Goal: Information Seeking & Learning: Check status

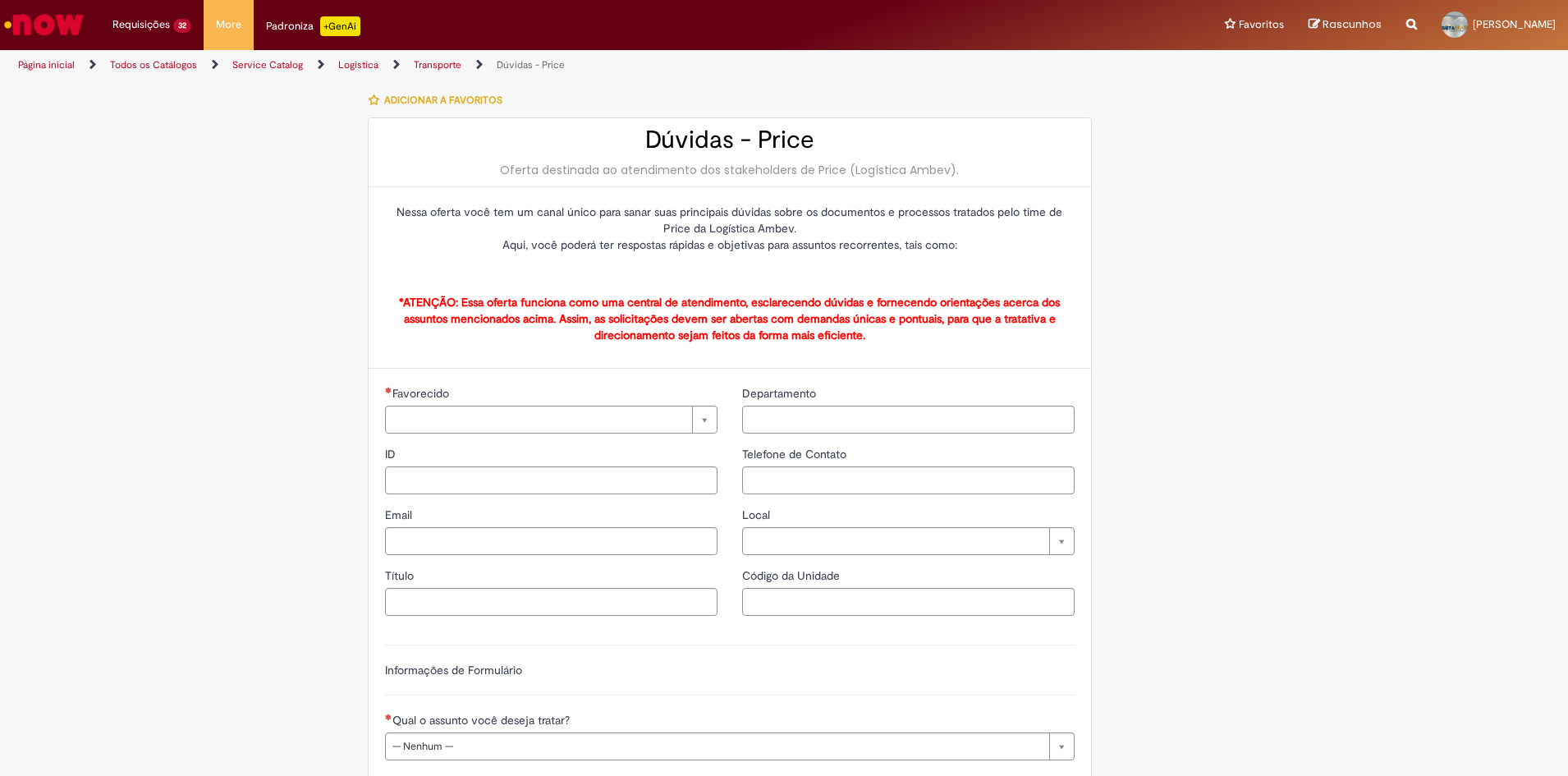
type input "**********"
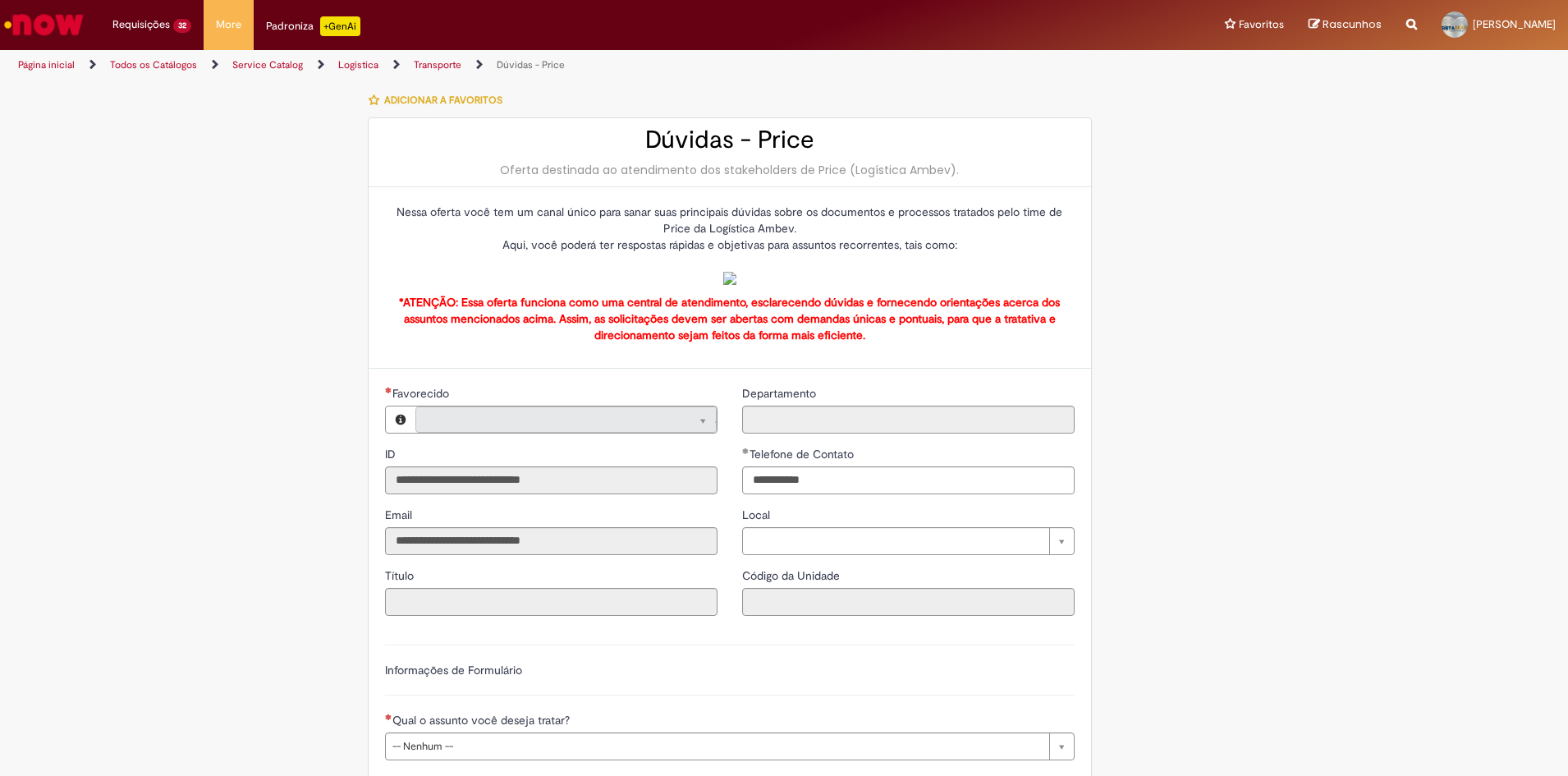
type input "**********"
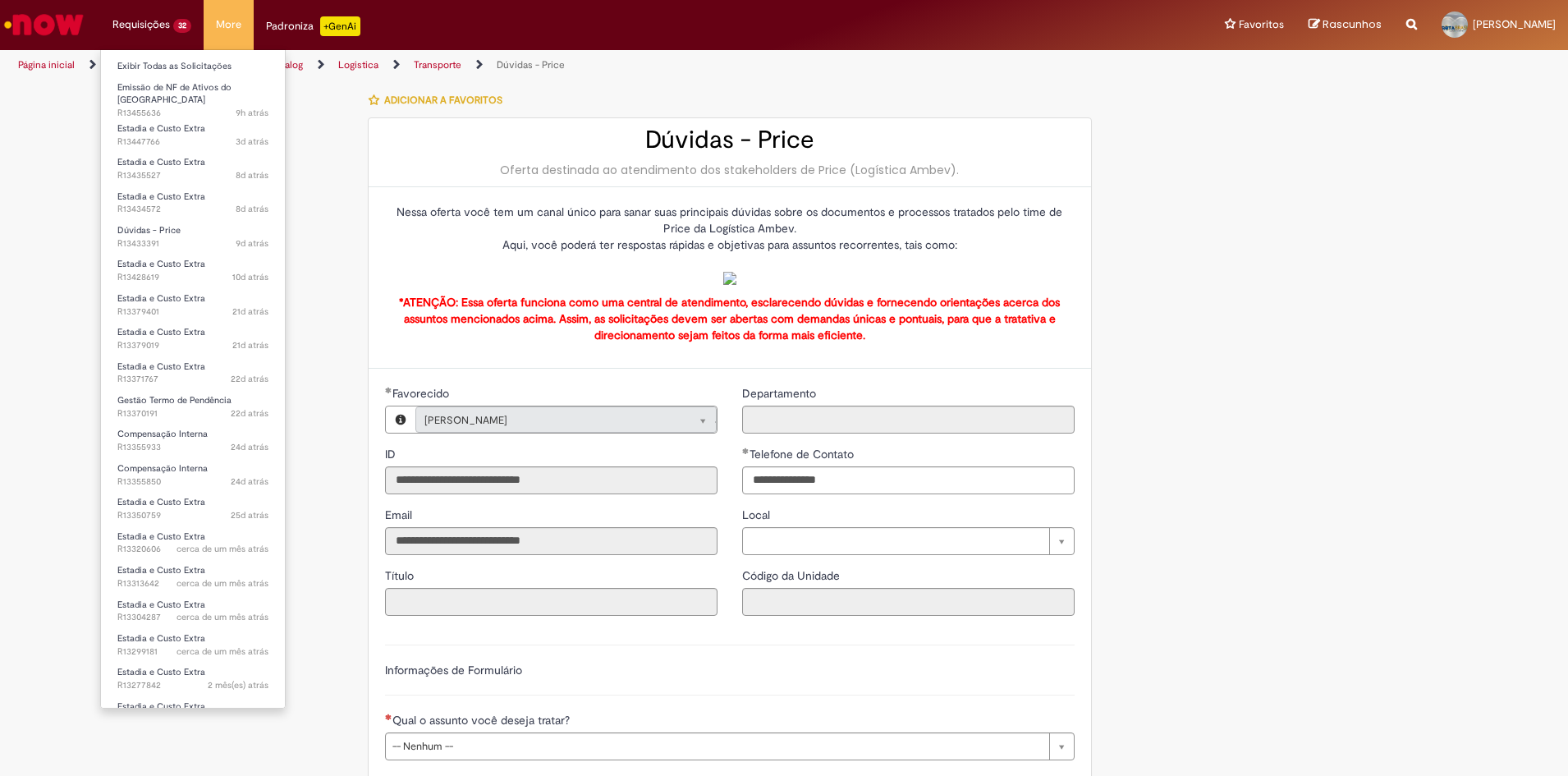
click at [123, 19] on li "Requisições 32 Exibir Todas as Solicitações Emissão de NF de Ativos do ASVD 9h …" at bounding box center [152, 25] width 103 height 49
click at [155, 61] on link "Exibir Todas as Solicitações" at bounding box center [193, 67] width 184 height 18
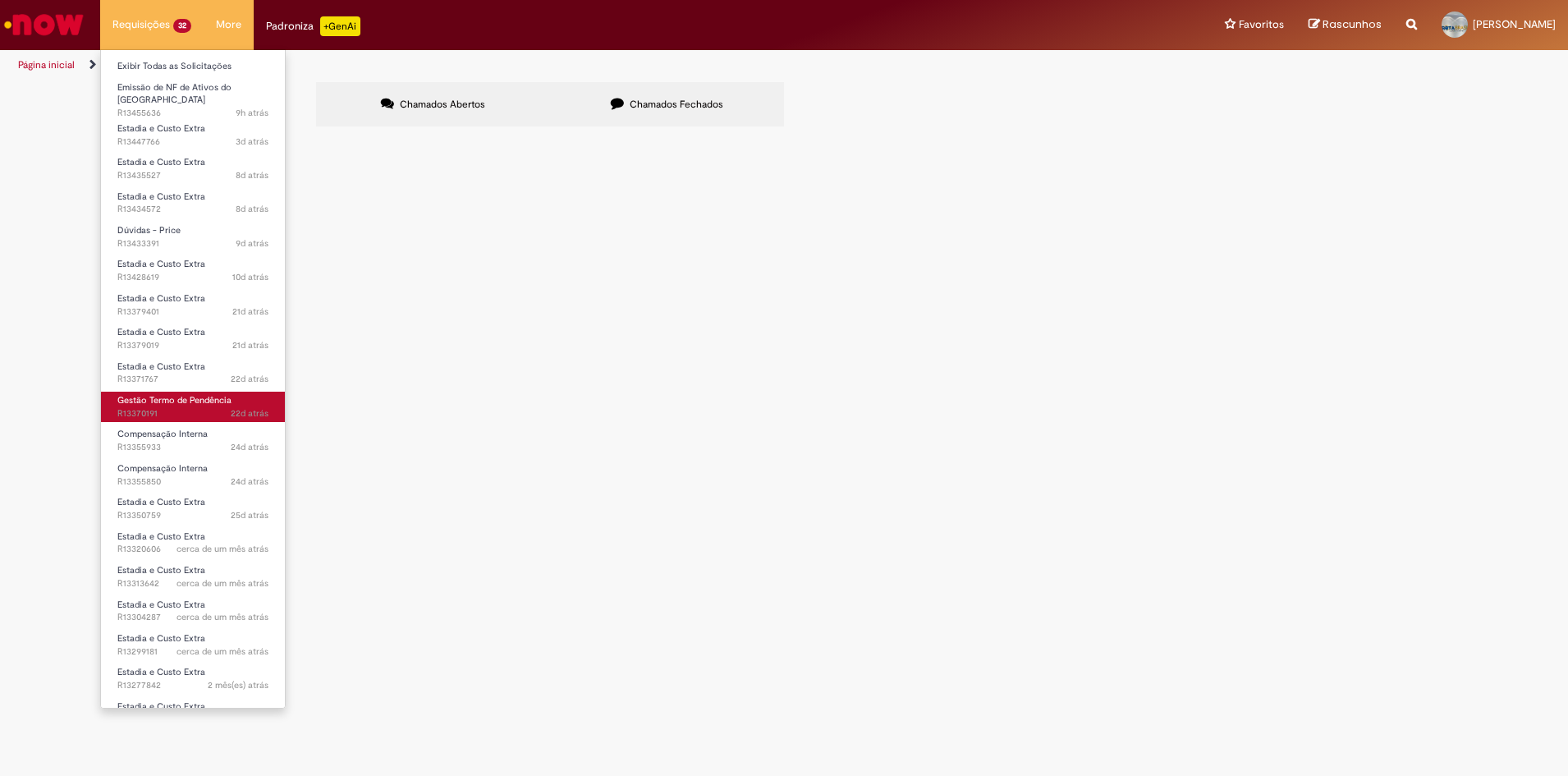
click at [154, 396] on span "Gestão Termo de Pendência" at bounding box center [175, 400] width 114 height 12
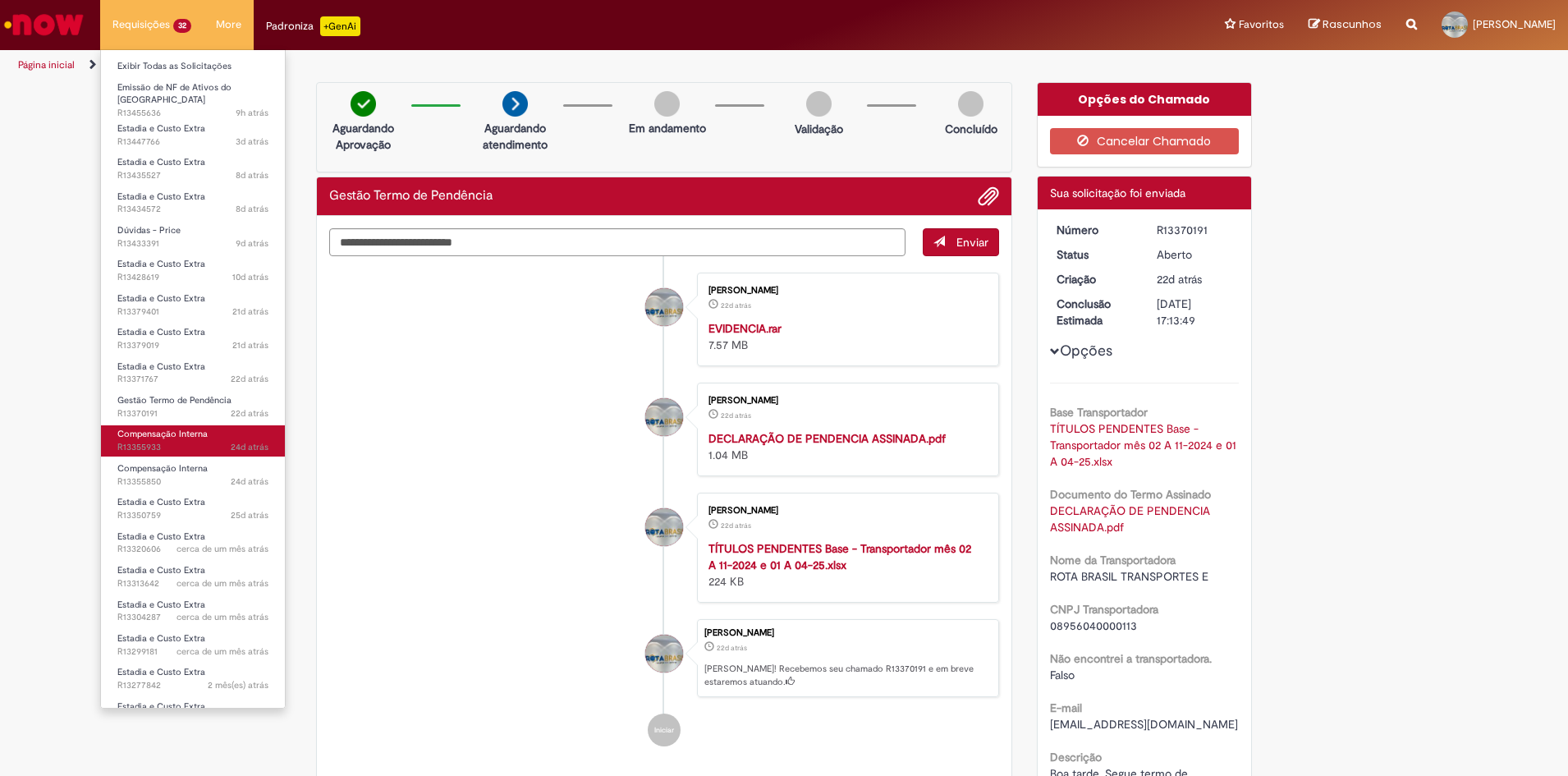
click at [142, 428] on span "Compensação Interna" at bounding box center [162, 434] width 90 height 12
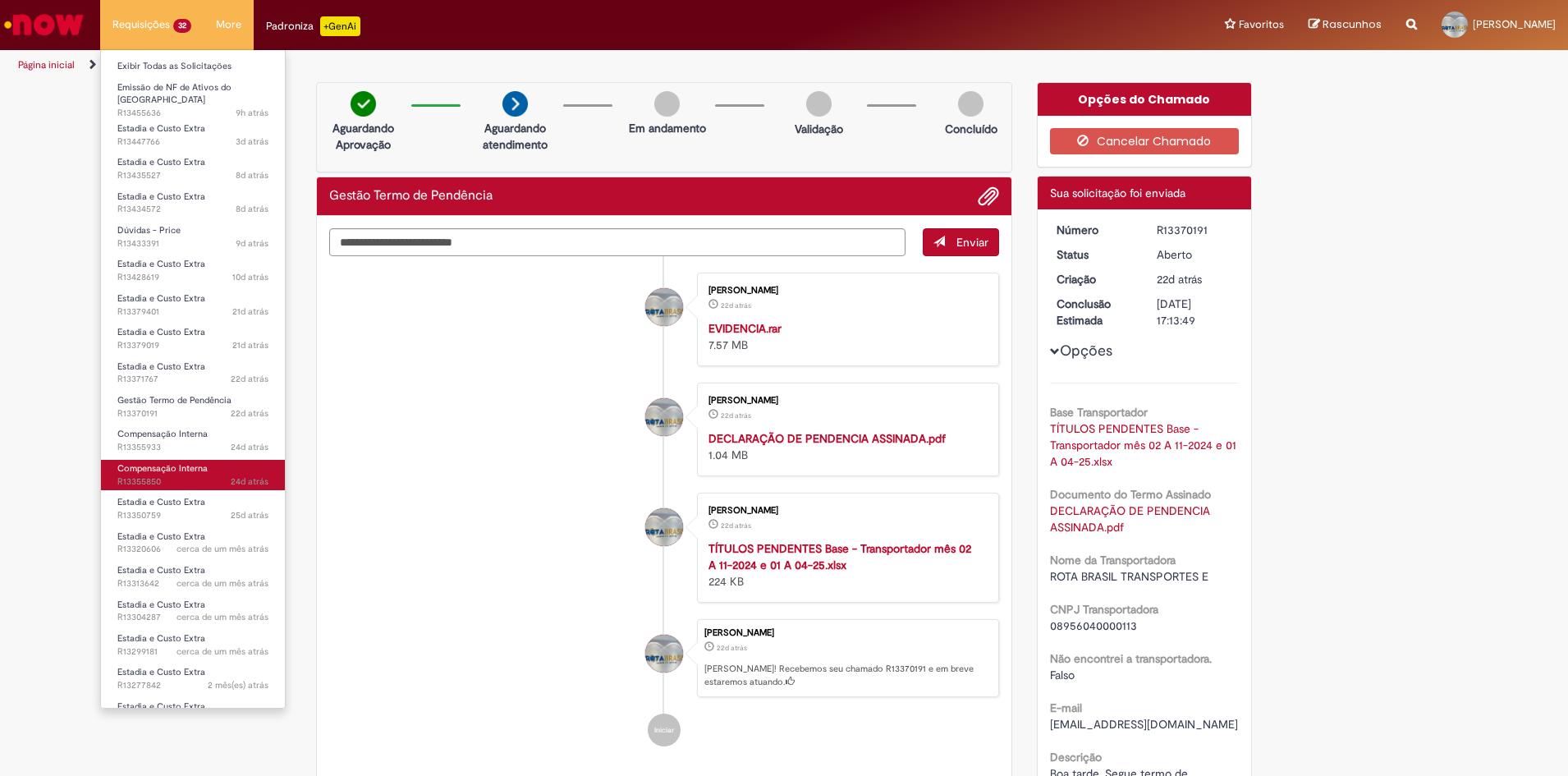
click at [132, 462] on span "Compensação Interna" at bounding box center [162, 468] width 90 height 12
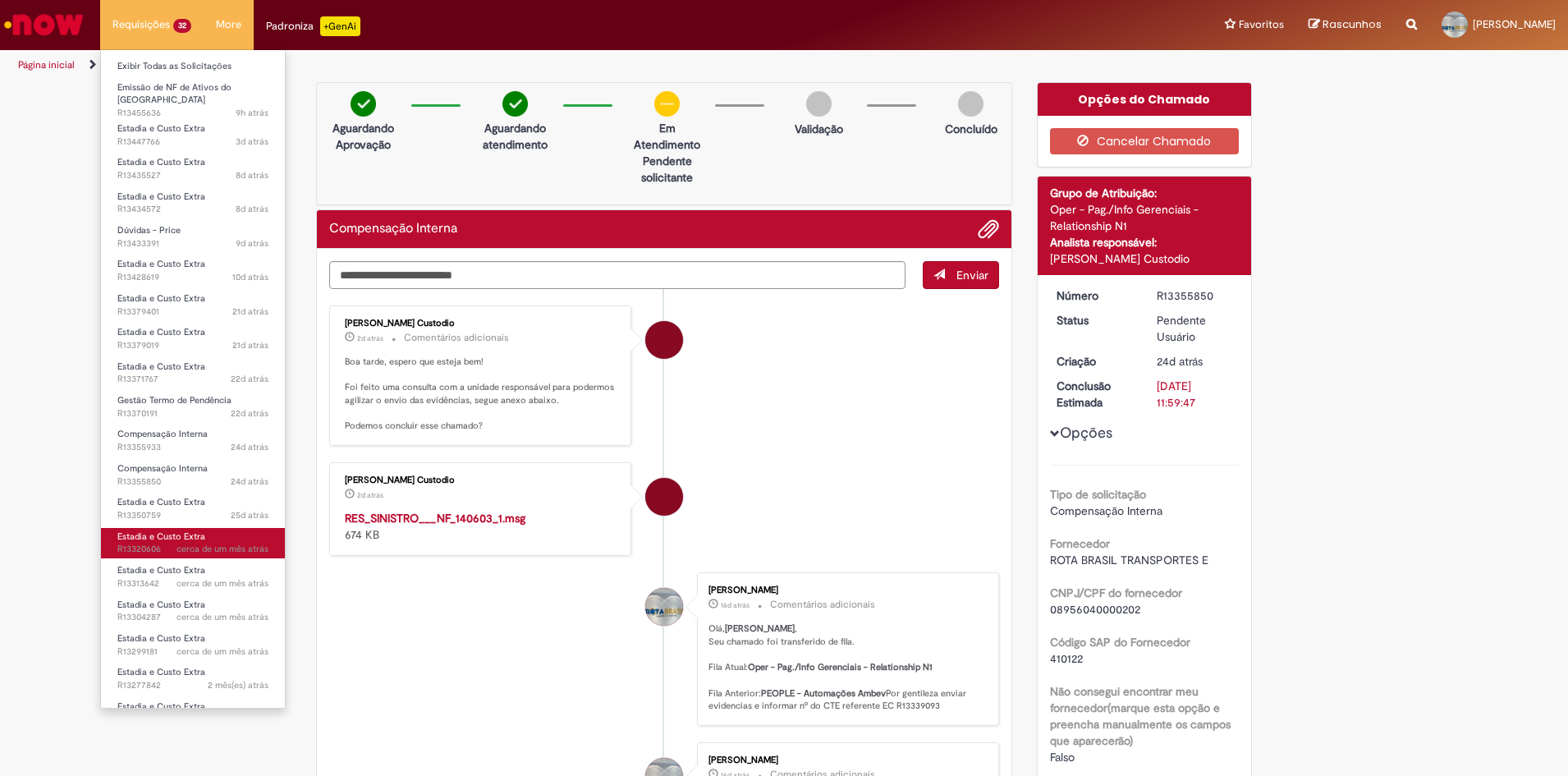
click at [135, 530] on span "Estadia e Custo Extra" at bounding box center [161, 537] width 88 height 12
click at [129, 533] on span "Estadia e Custo Extra" at bounding box center [161, 537] width 88 height 12
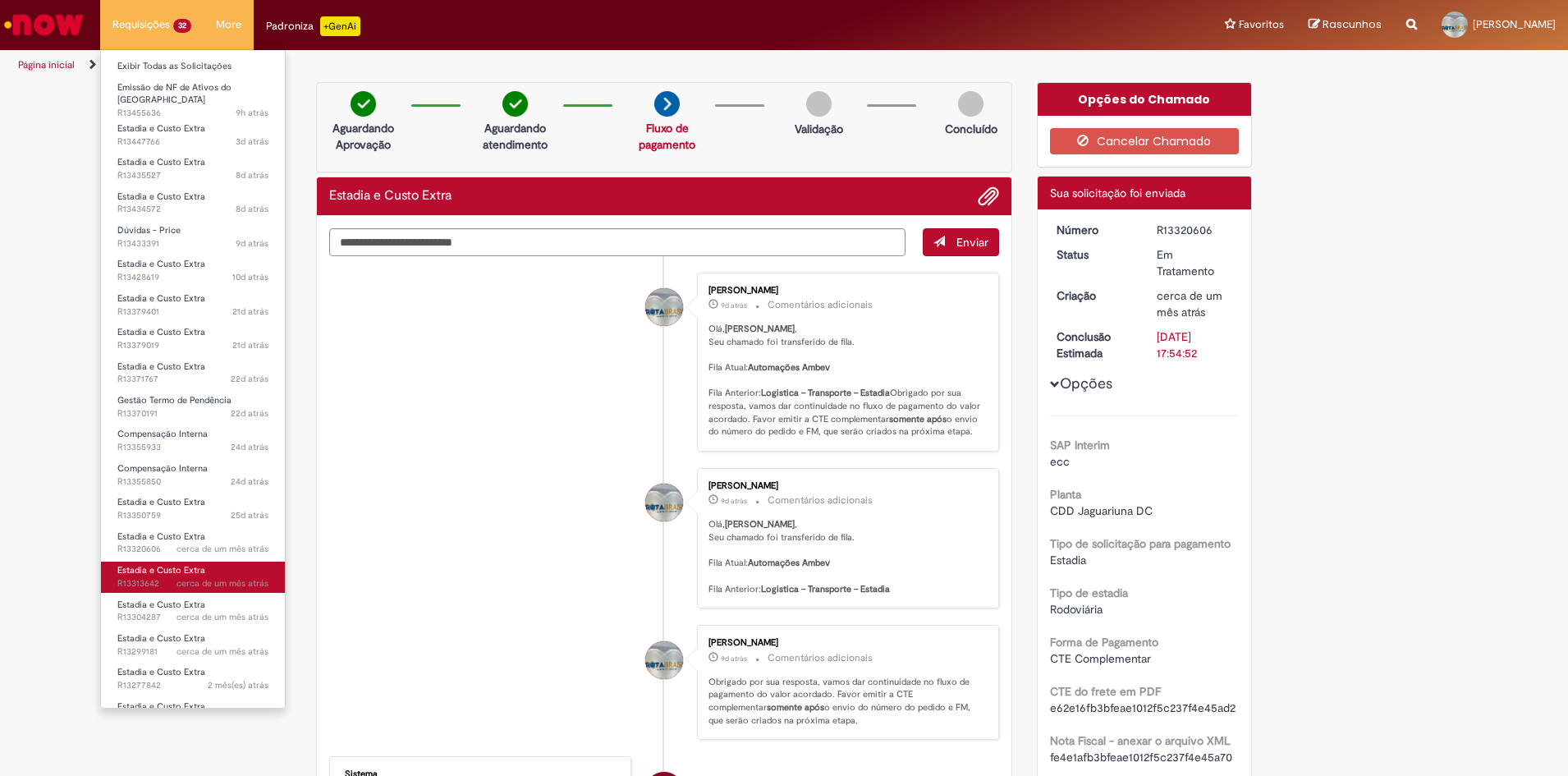
click at [145, 564] on span "Estadia e Custo Extra" at bounding box center [161, 570] width 88 height 12
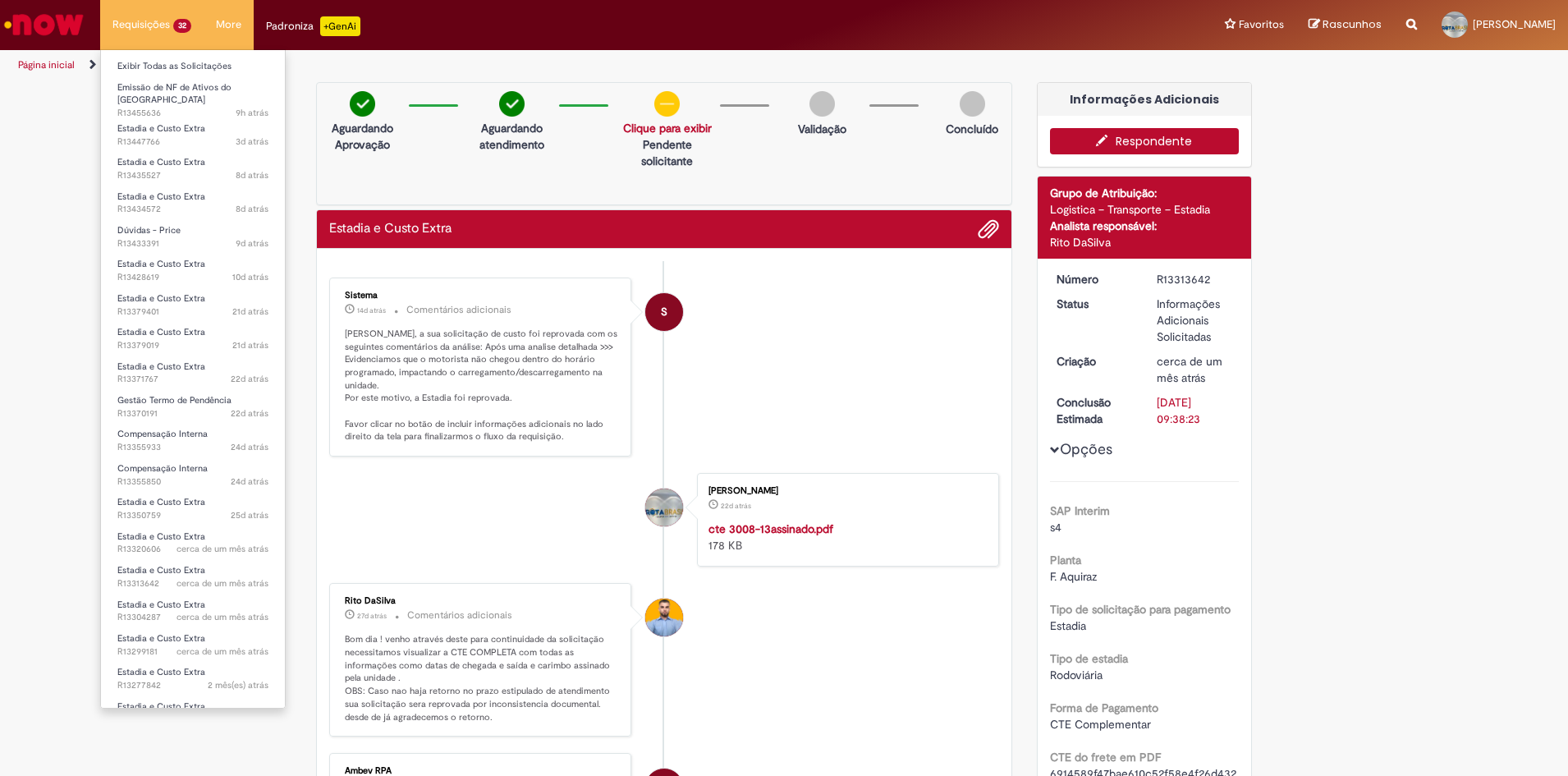
click at [138, 16] on li "Requisições 32 Exibir Todas as Solicitações Emissão de NF de Ativos do ASVD 9h …" at bounding box center [152, 25] width 103 height 49
click at [138, 19] on li "Requisições 32 Exibir Todas as Solicitações Emissão de NF de Ativos do ASVD 9h …" at bounding box center [152, 25] width 103 height 49
click at [155, 122] on span "Estadia e Custo Extra" at bounding box center [161, 128] width 88 height 12
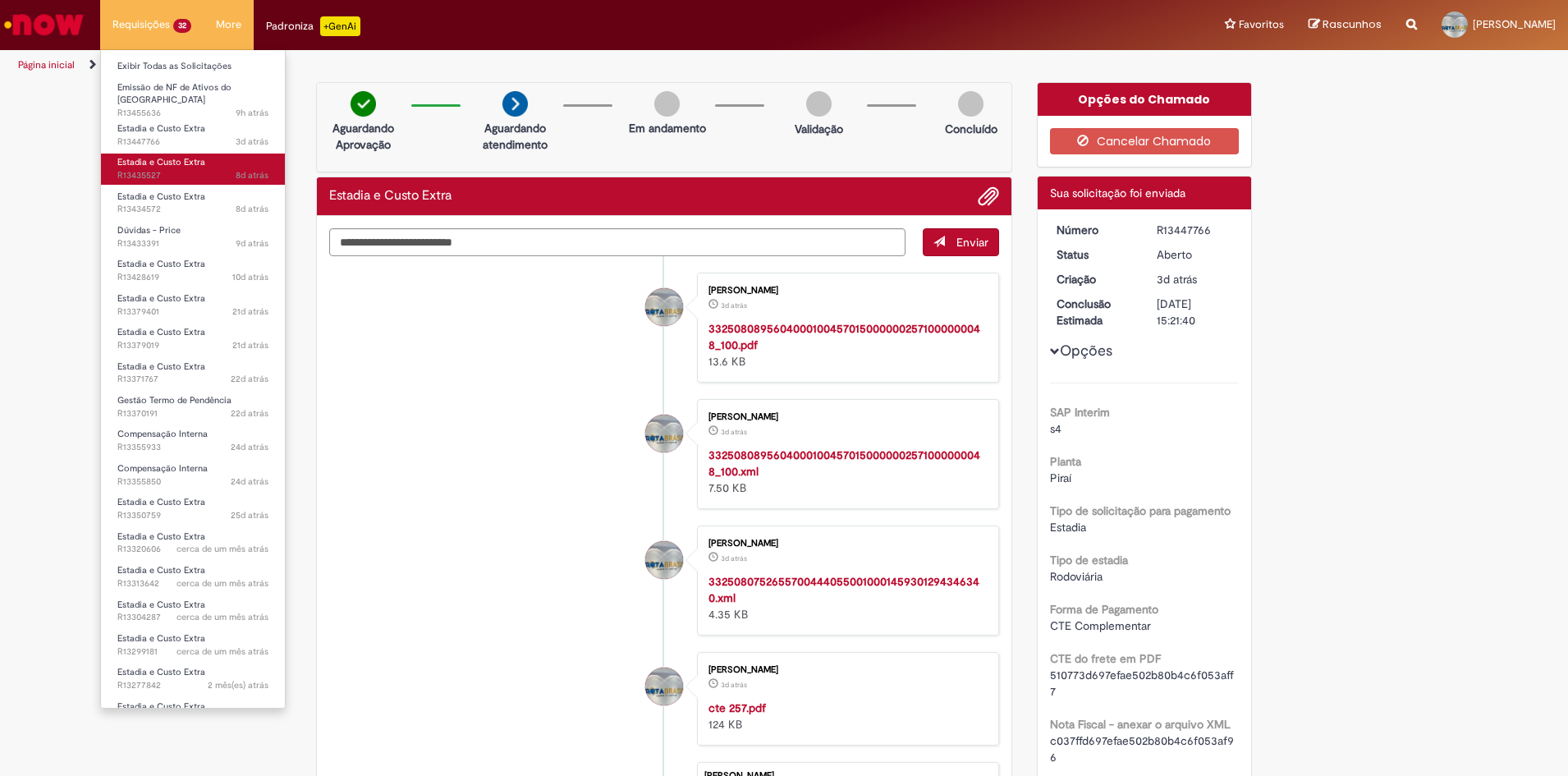
click at [153, 169] on span "8d atrás 8 dias atrás R13435527" at bounding box center [193, 175] width 151 height 13
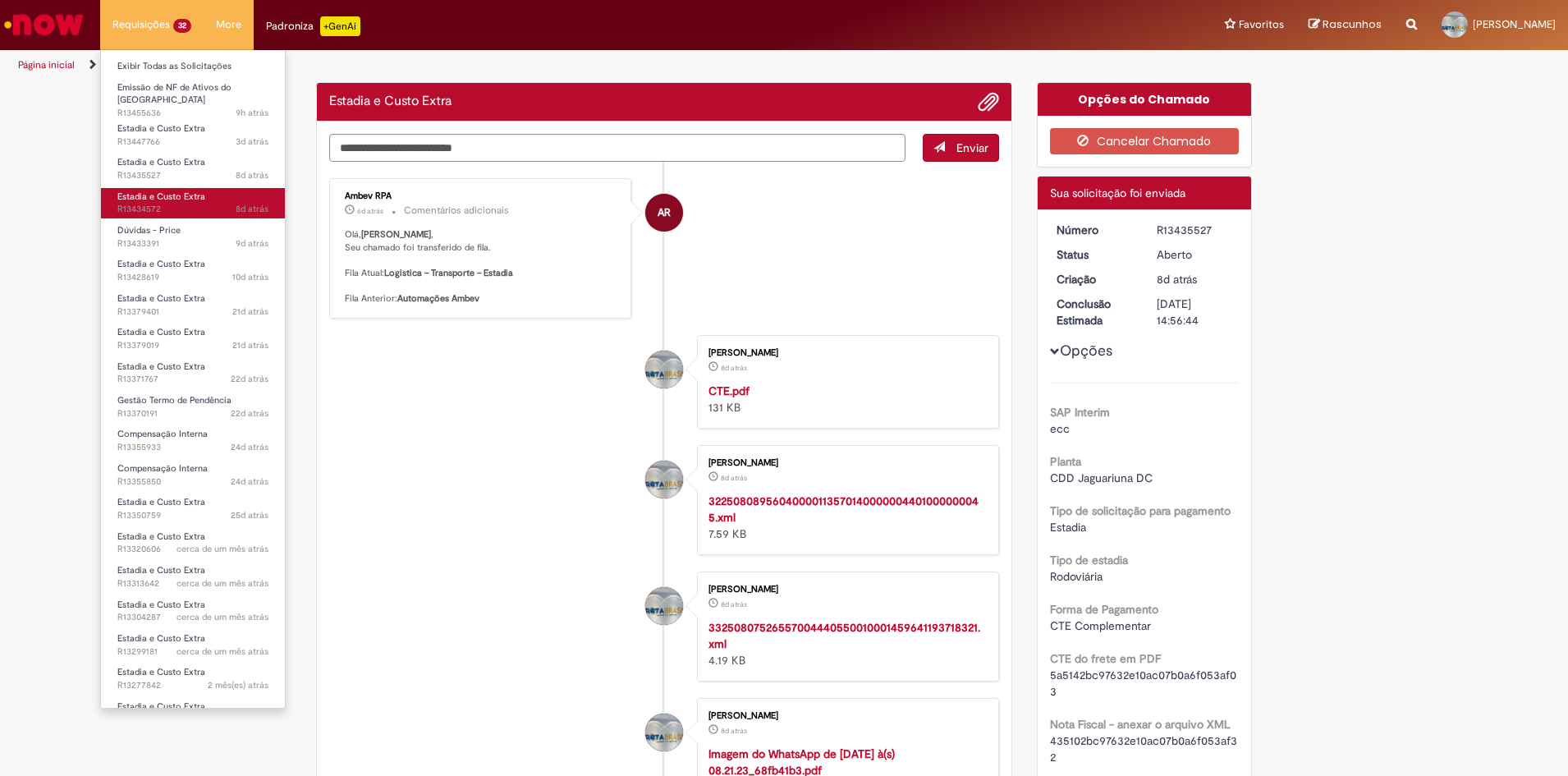
click at [137, 195] on span "Estadia e Custo Extra" at bounding box center [161, 196] width 88 height 12
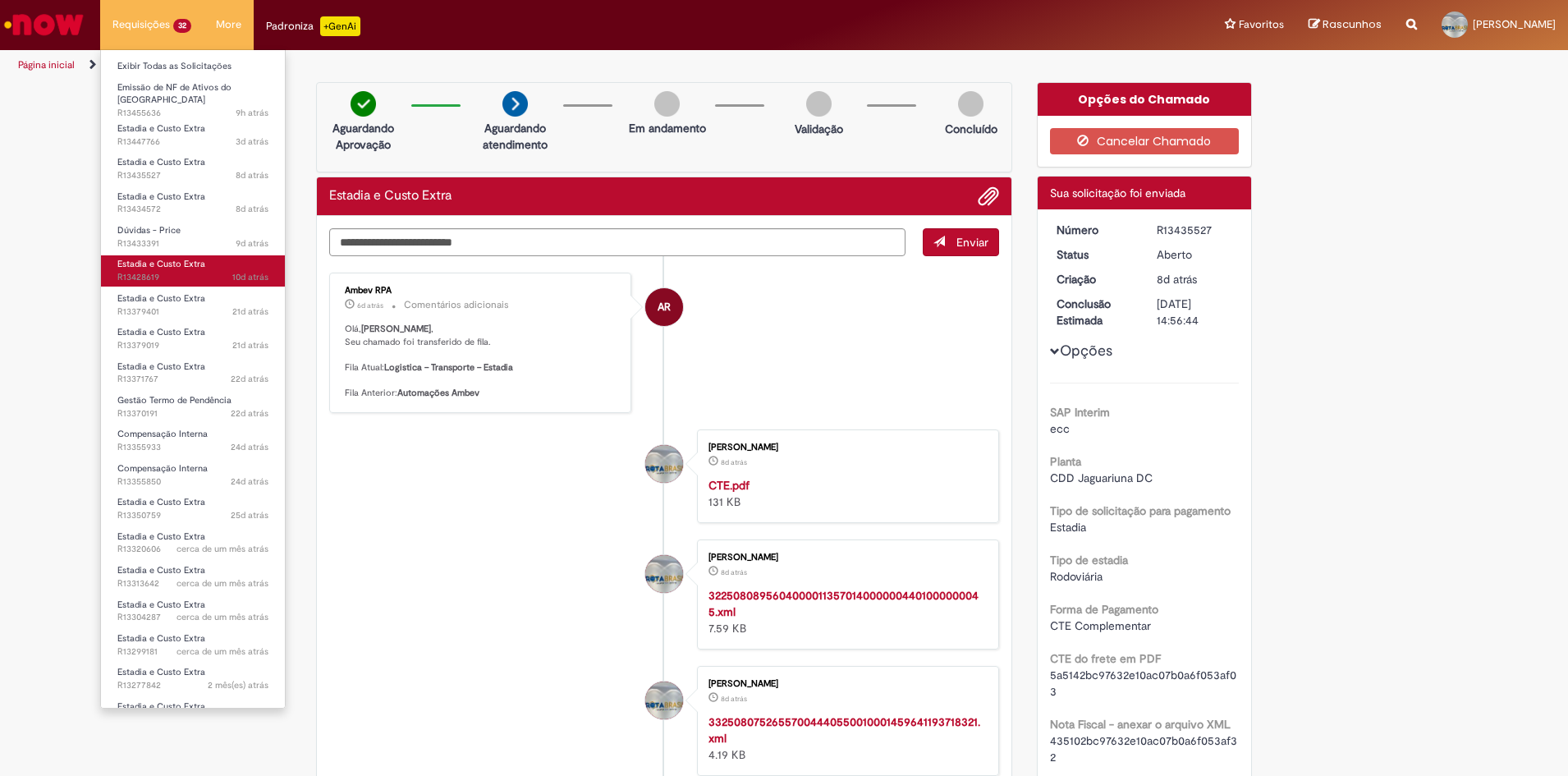
click at [157, 260] on span "Estadia e Custo Extra" at bounding box center [161, 264] width 88 height 12
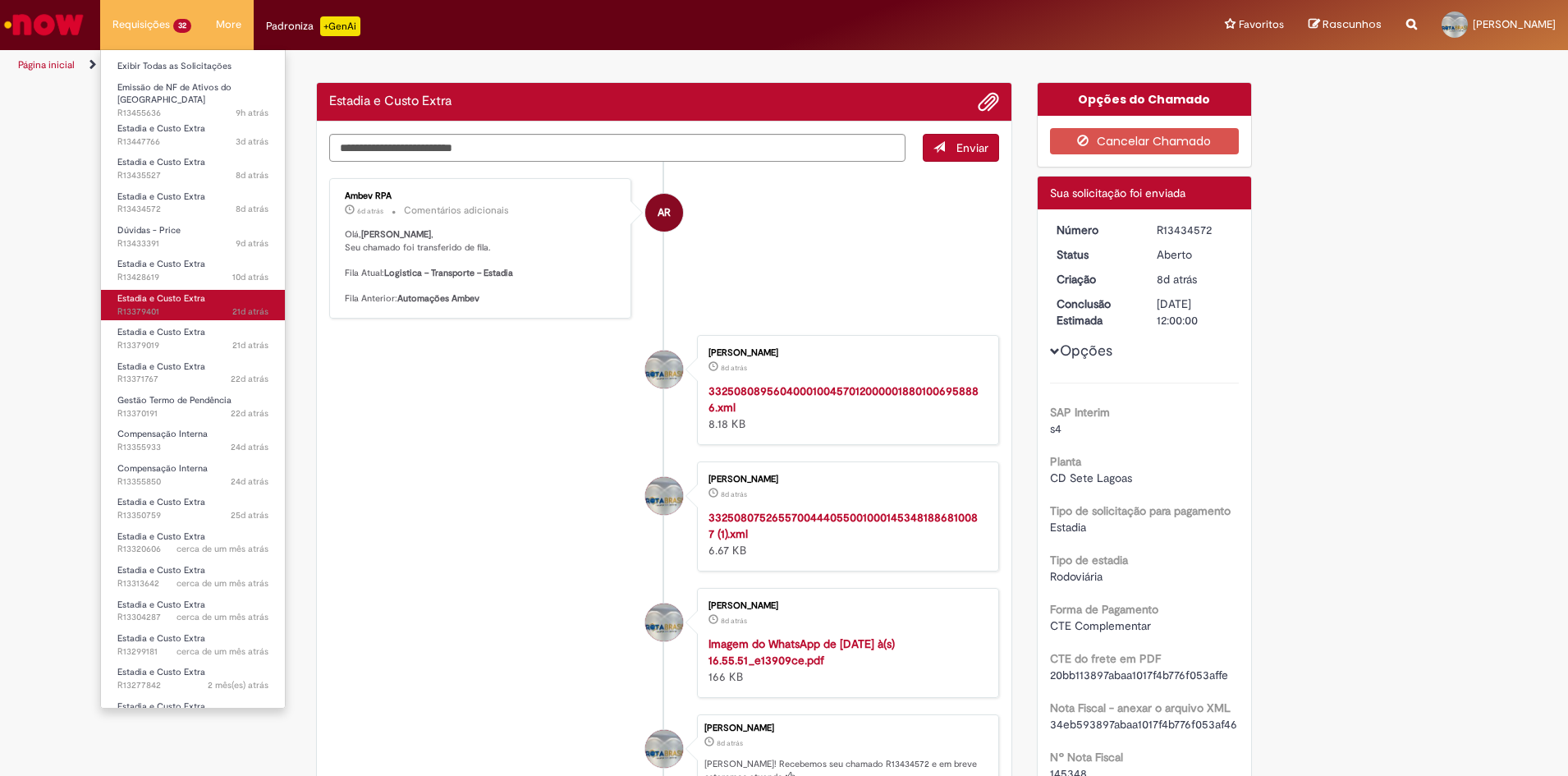
click at [153, 292] on span "Estadia e Custo Extra" at bounding box center [161, 298] width 88 height 12
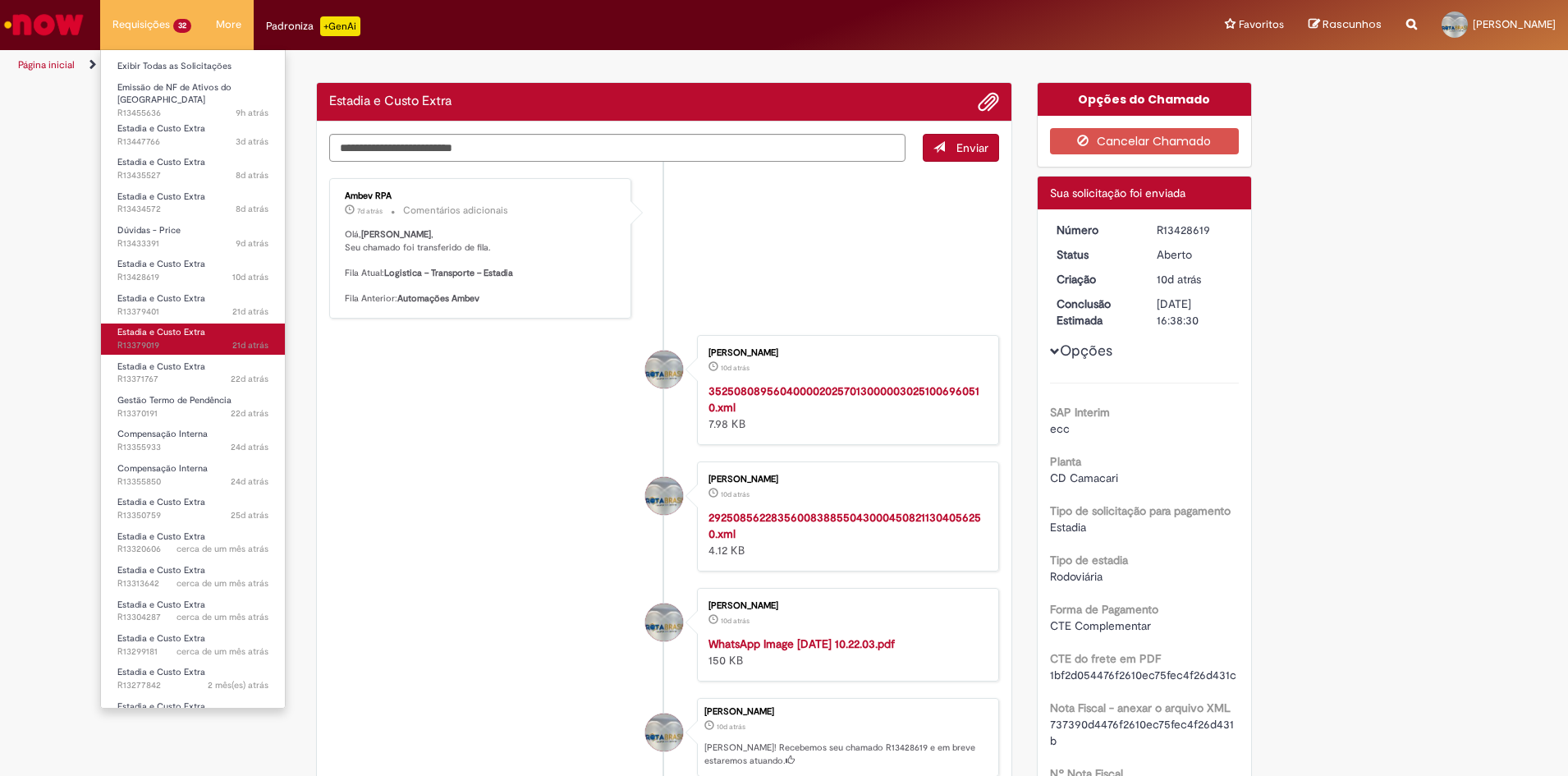
click at [154, 326] on span "Estadia e Custo Extra" at bounding box center [161, 332] width 88 height 12
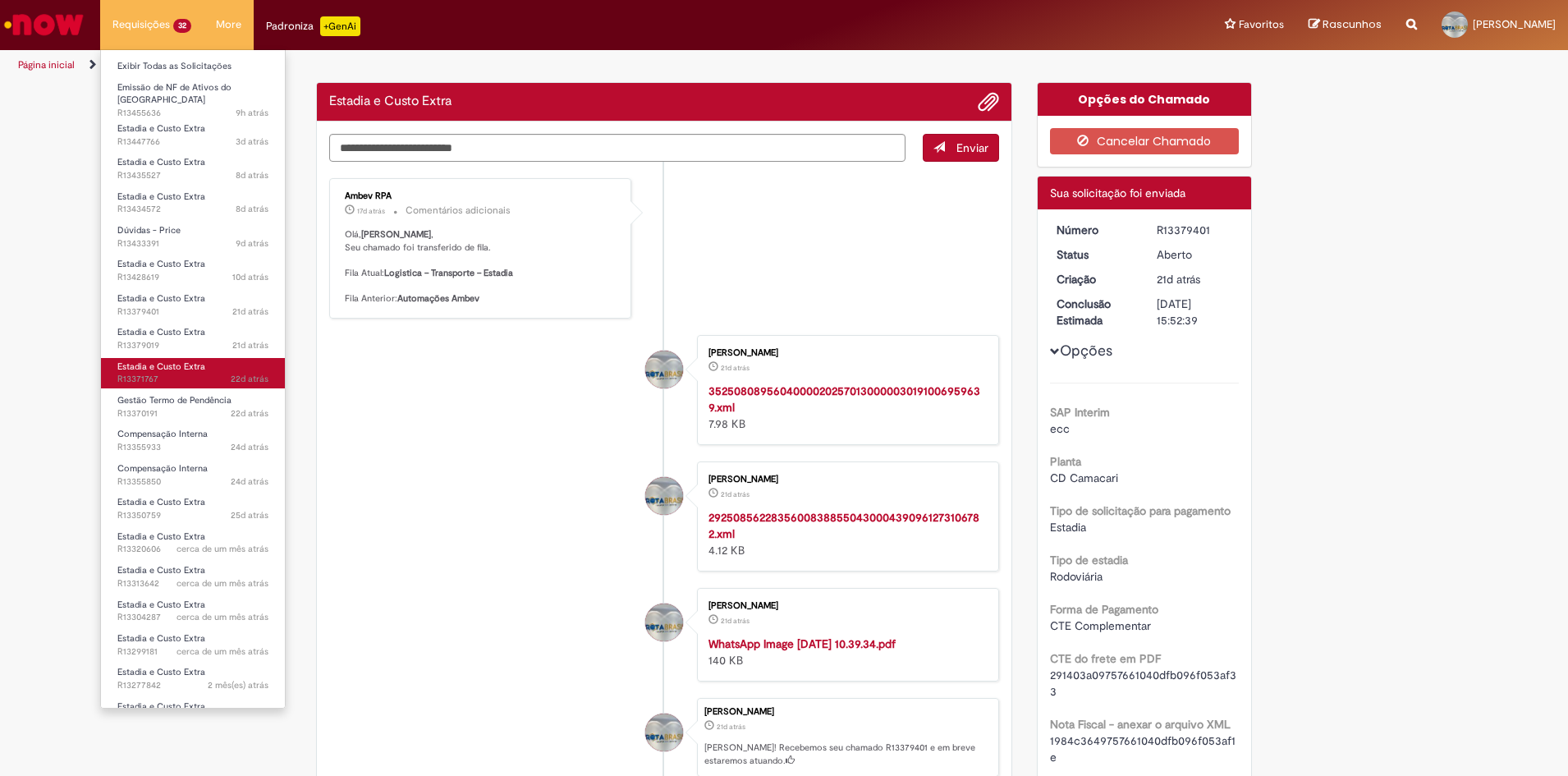
click at [157, 360] on span "Estadia e Custo Extra" at bounding box center [161, 367] width 88 height 12
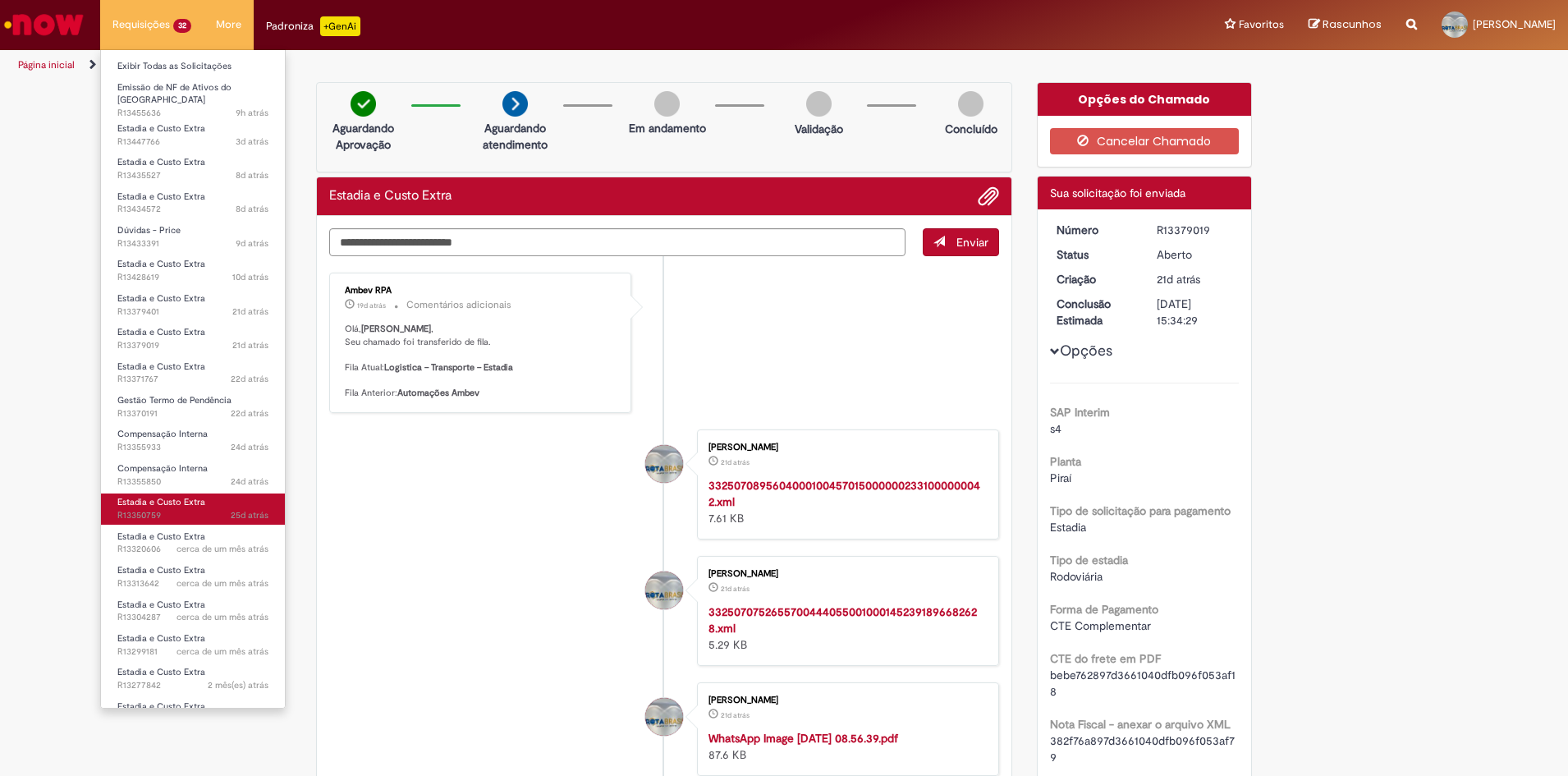
click at [135, 495] on span "Estadia e Custo Extra" at bounding box center [161, 502] width 88 height 12
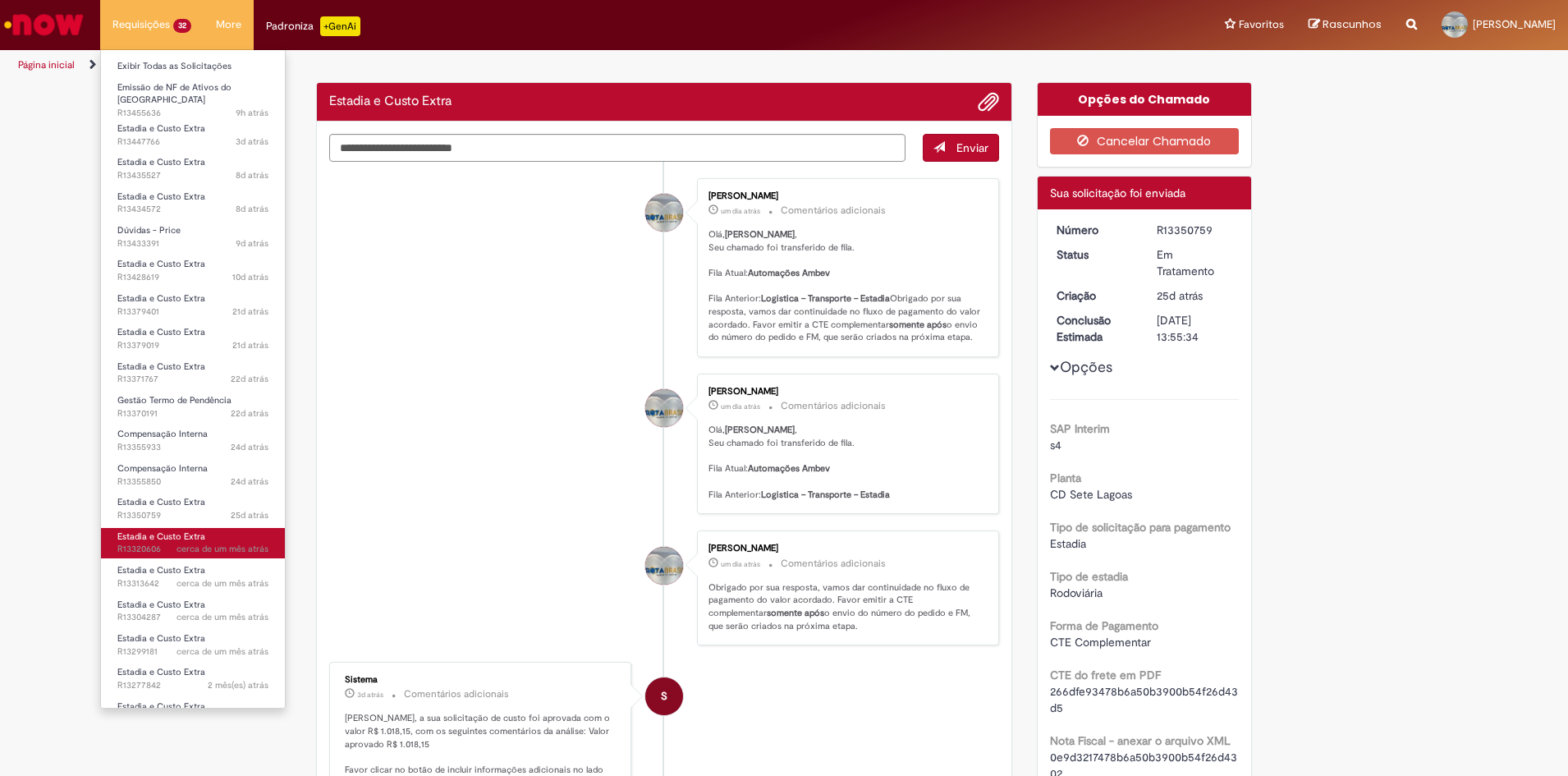
click at [146, 543] on span "cerca de um mês atrás cerca de um mês atrás R13320606" at bounding box center [193, 549] width 151 height 13
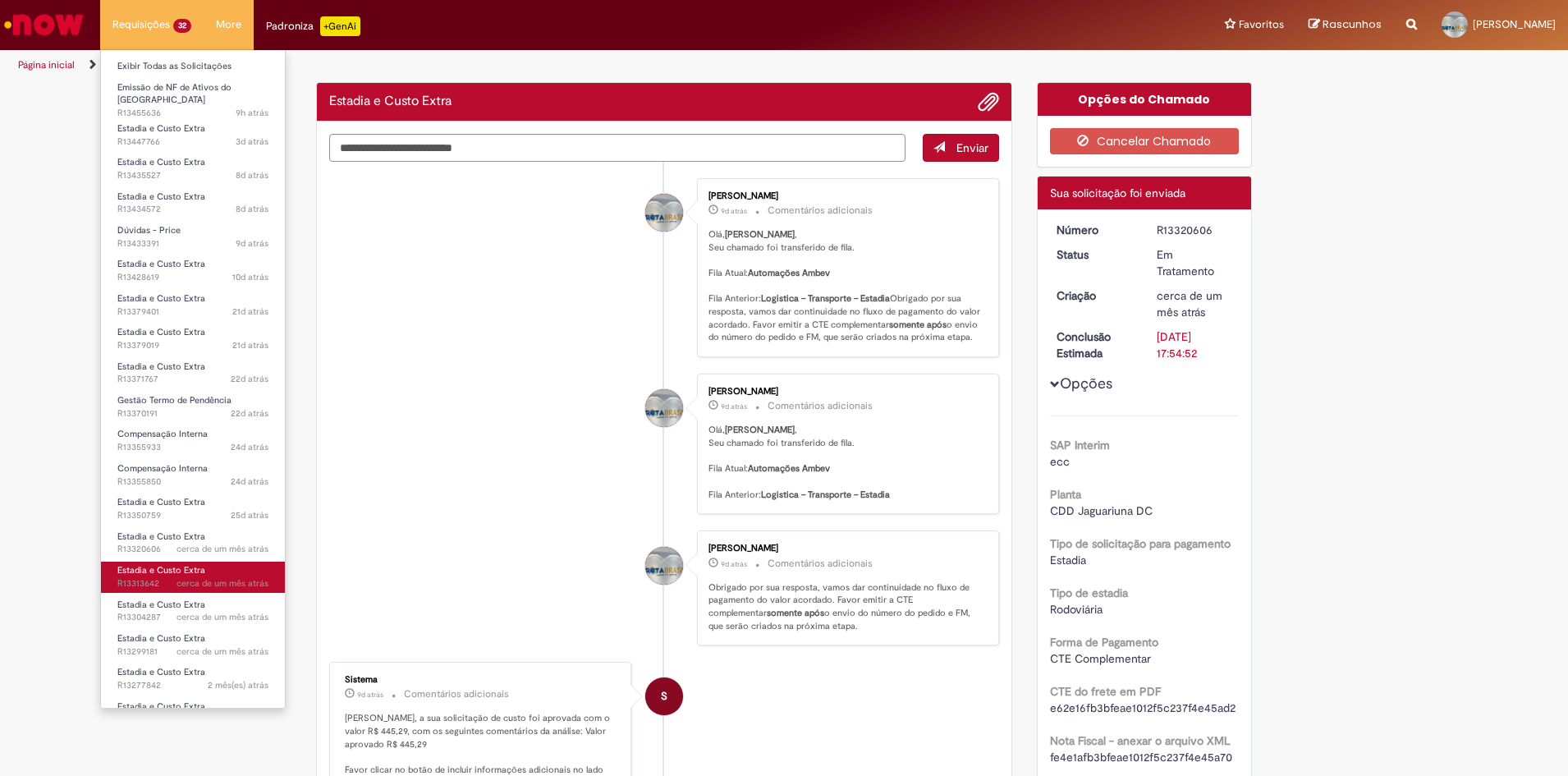
click at [150, 564] on span "Estadia e Custo Extra" at bounding box center [161, 570] width 88 height 12
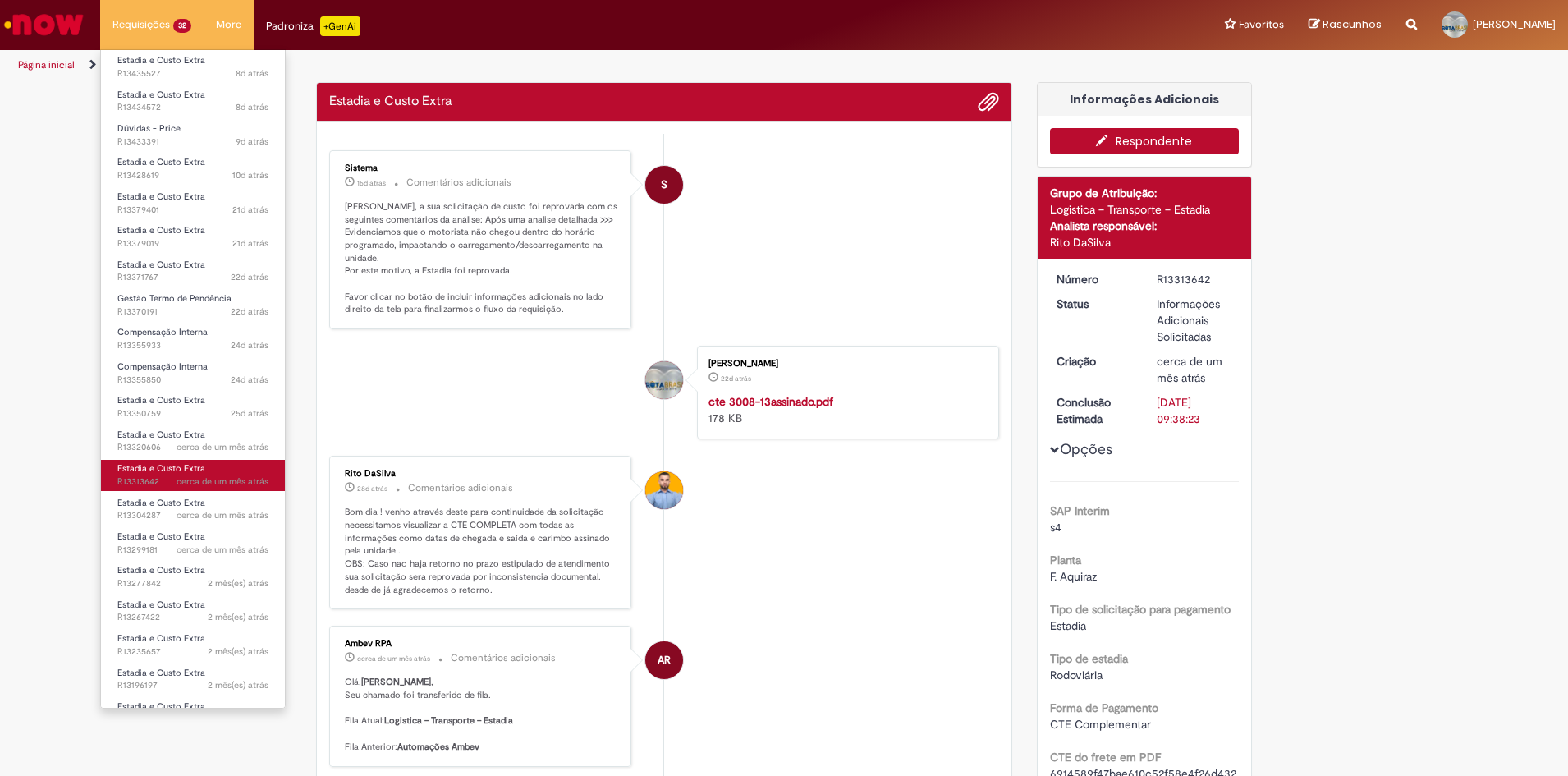
scroll to position [205, 0]
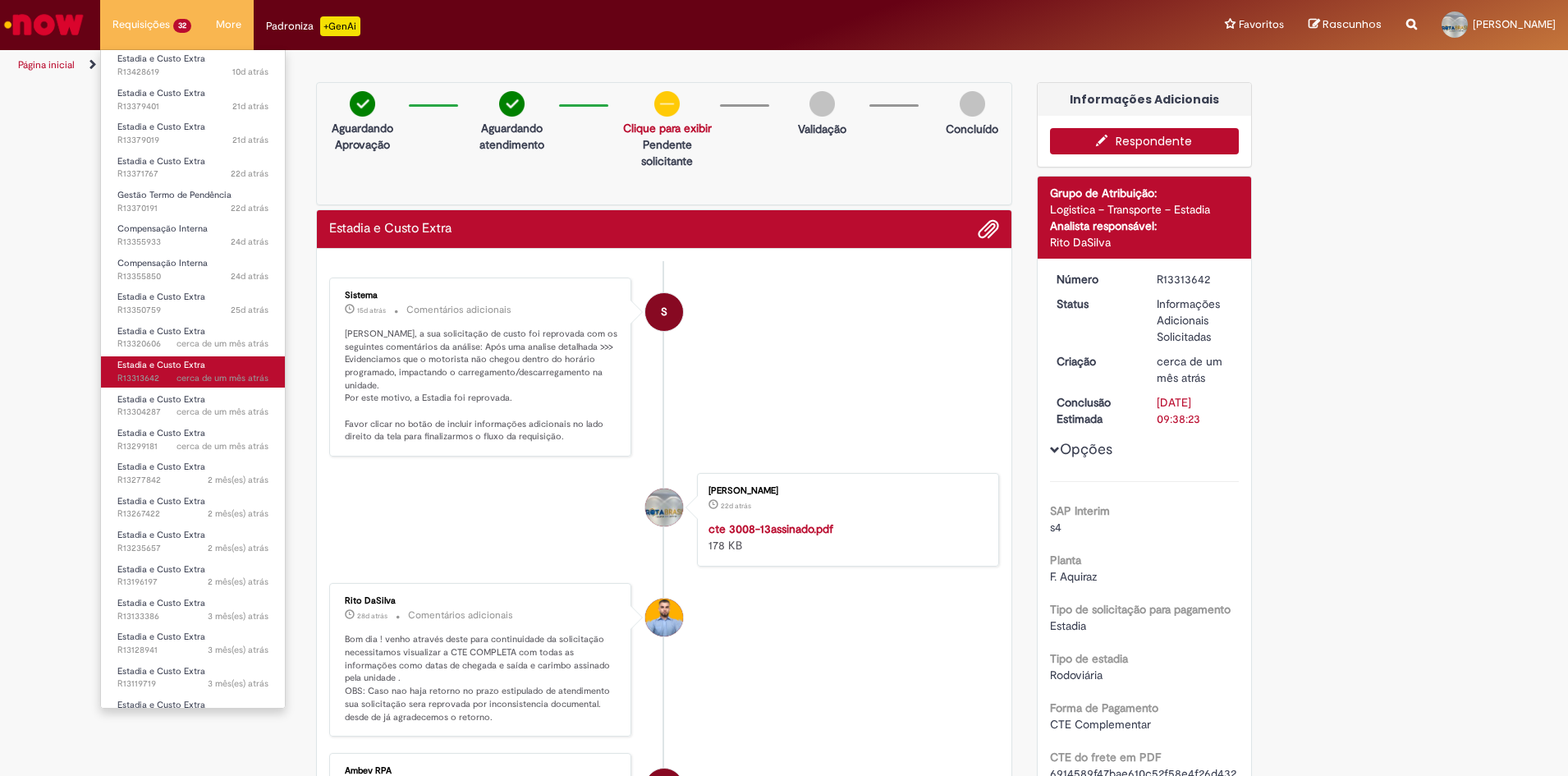
click at [201, 377] on span "cerca de um mês atrás cerca de um mês atrás" at bounding box center [222, 378] width 92 height 13
click at [188, 372] on span "cerca de um mês atrás" at bounding box center [222, 378] width 92 height 12
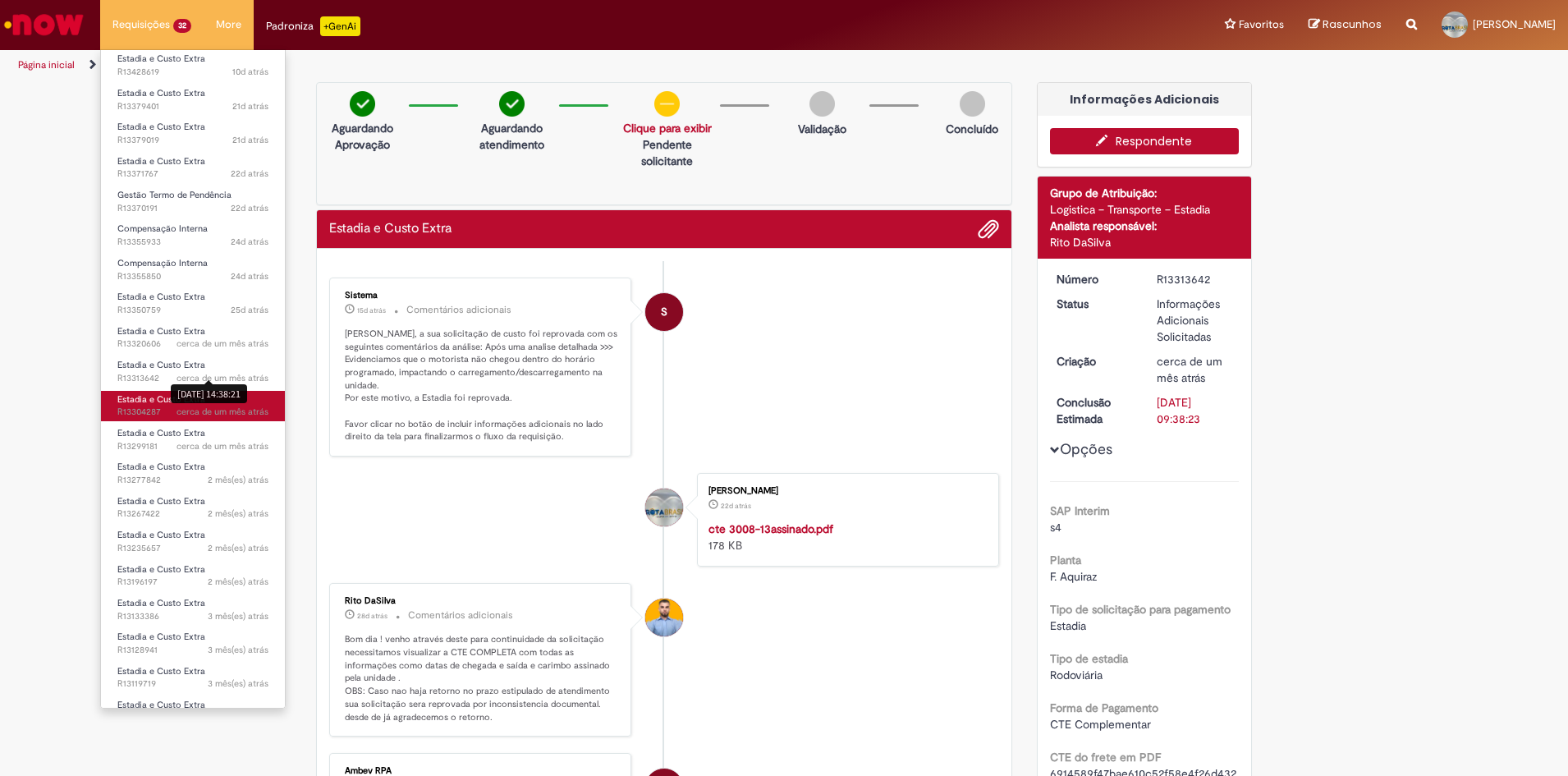
click at [156, 393] on span "Estadia e Custo Extra" at bounding box center [161, 399] width 88 height 12
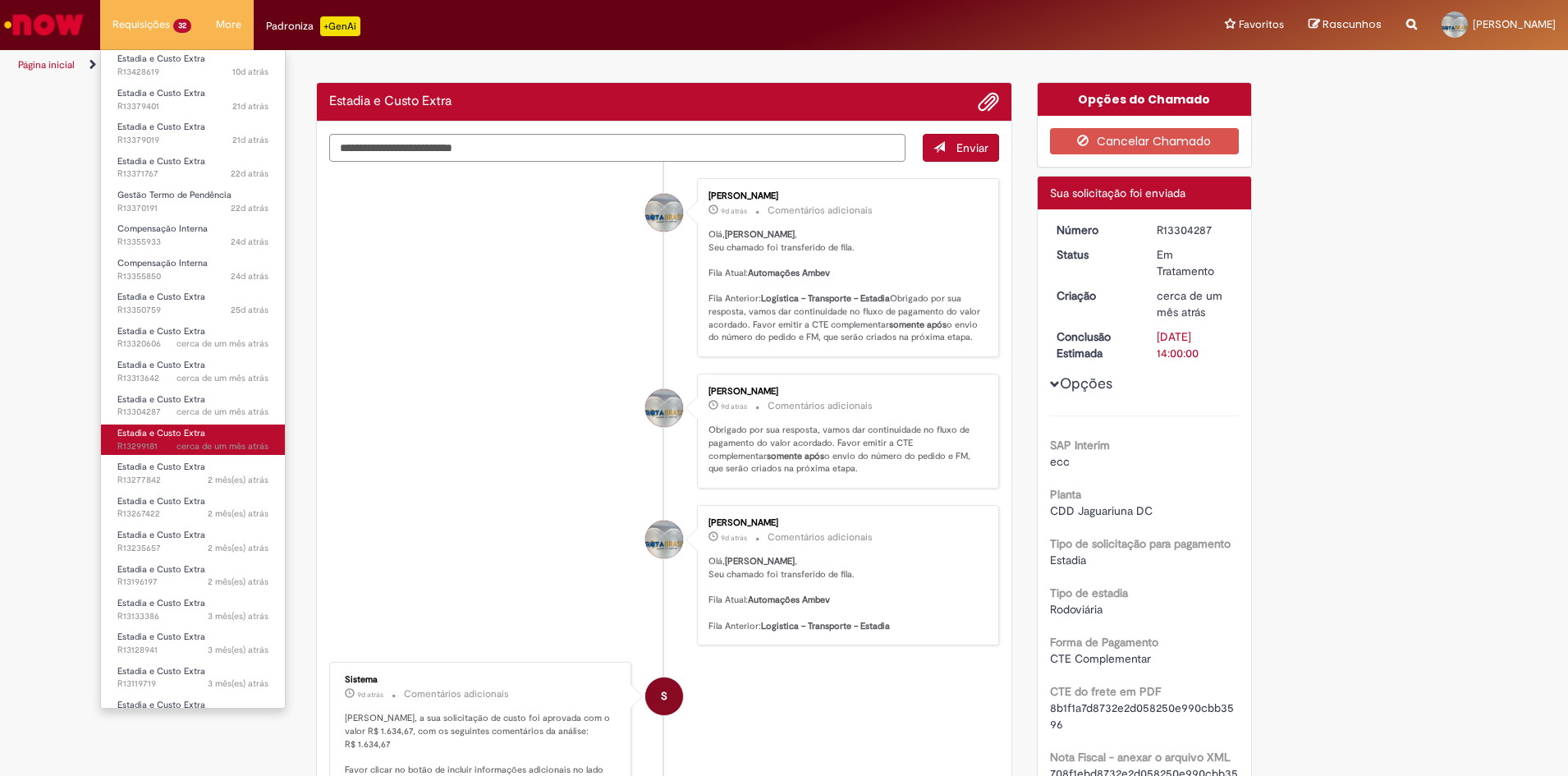
click at [149, 427] on span "Estadia e Custo Extra" at bounding box center [161, 433] width 88 height 12
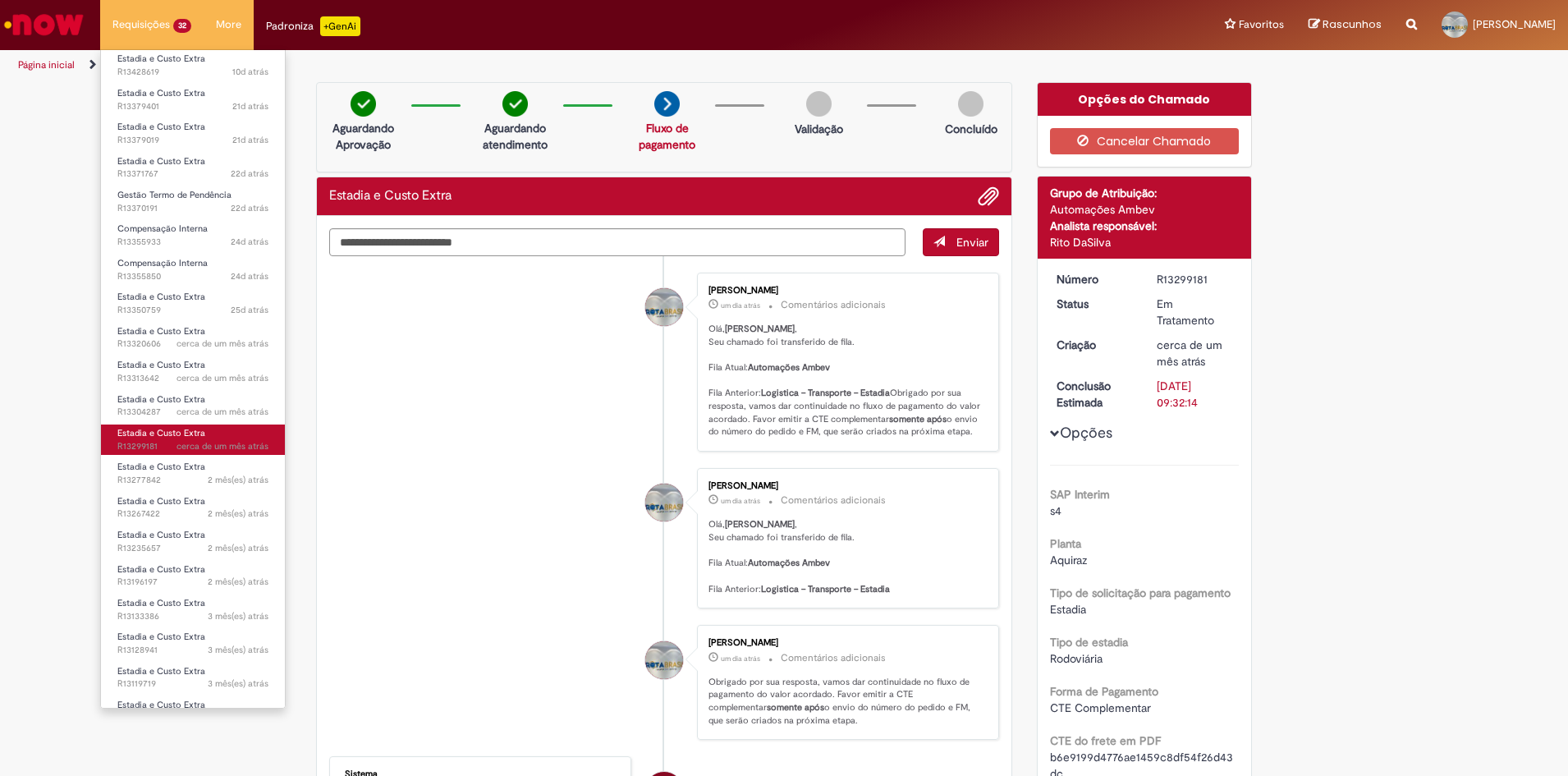
click at [149, 427] on span "Estadia e Custo Extra" at bounding box center [161, 433] width 88 height 12
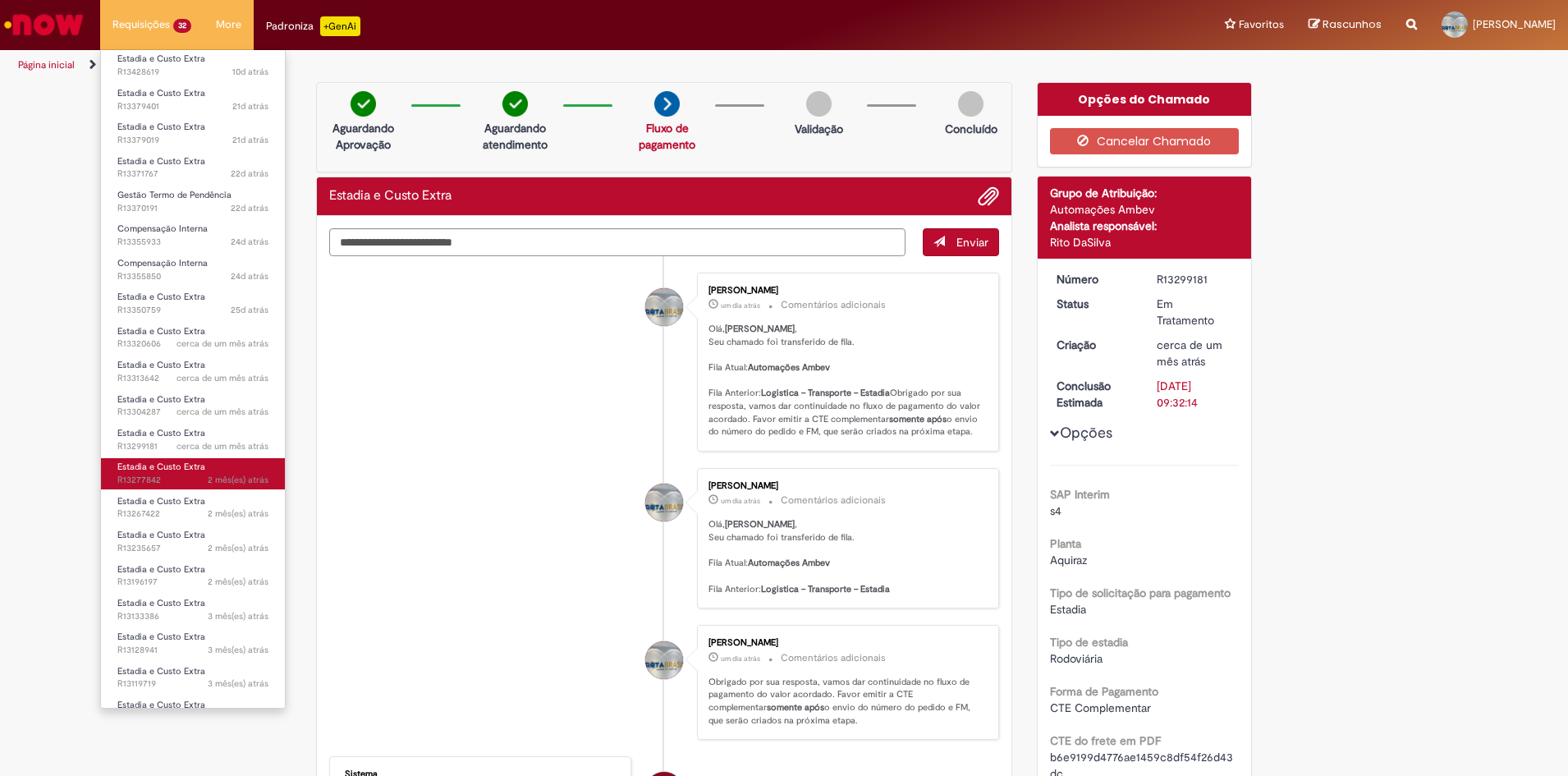
click at [146, 460] on span "Estadia e Custo Extra" at bounding box center [161, 466] width 88 height 12
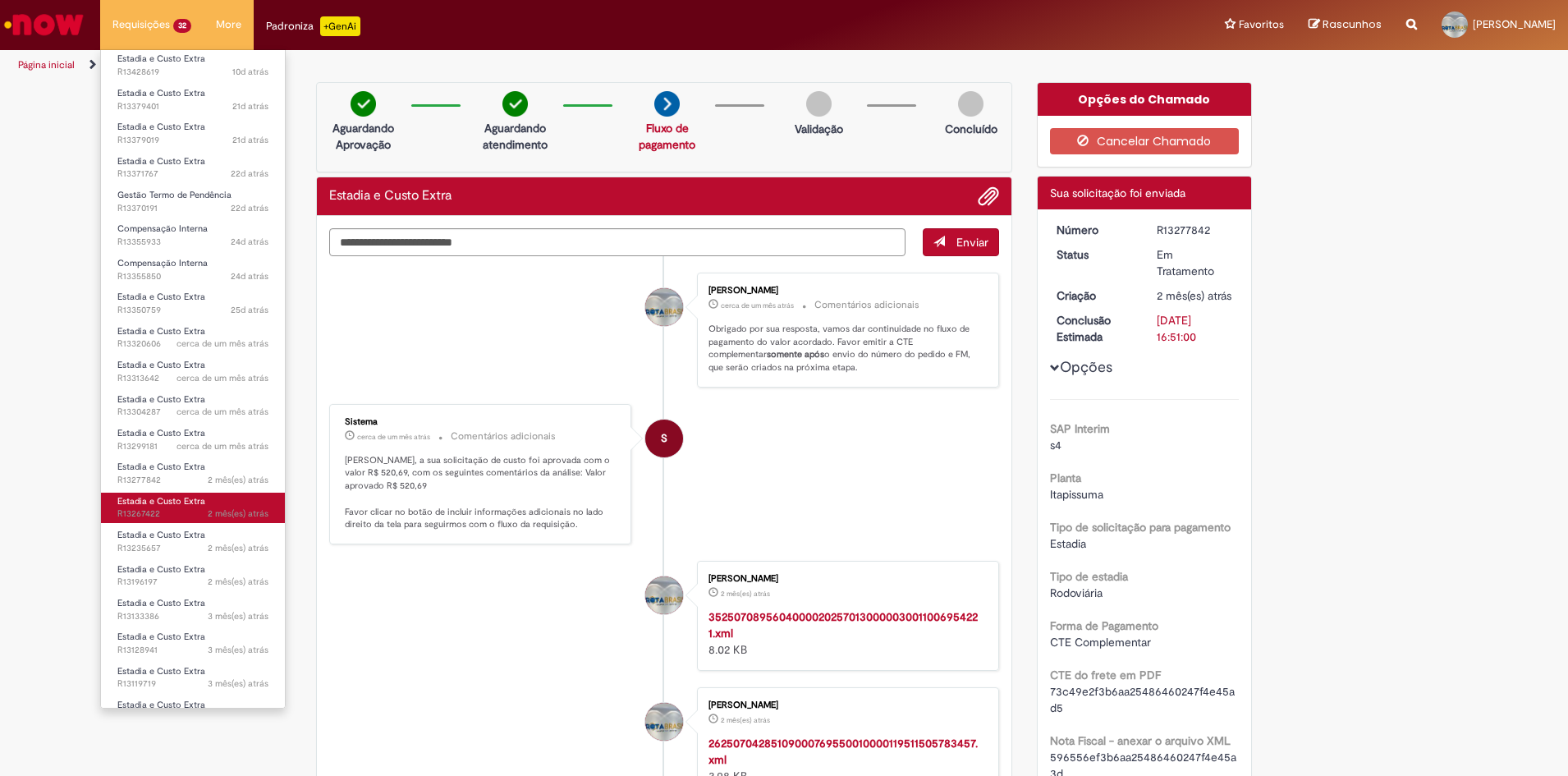
click at [144, 499] on span "Estadia e Custo Extra" at bounding box center [161, 501] width 88 height 12
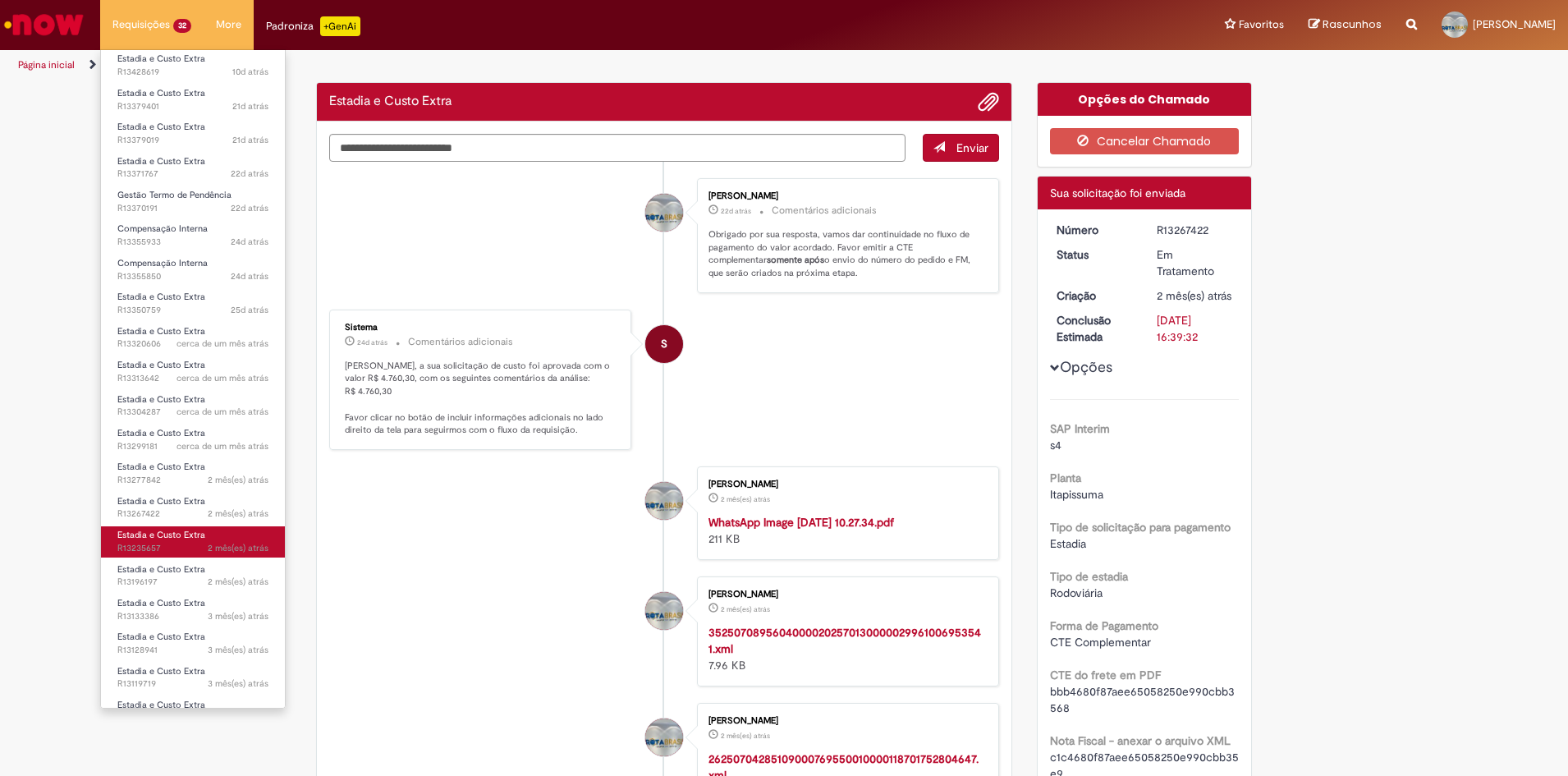
click at [135, 530] on span "Estadia e Custo Extra" at bounding box center [161, 535] width 88 height 12
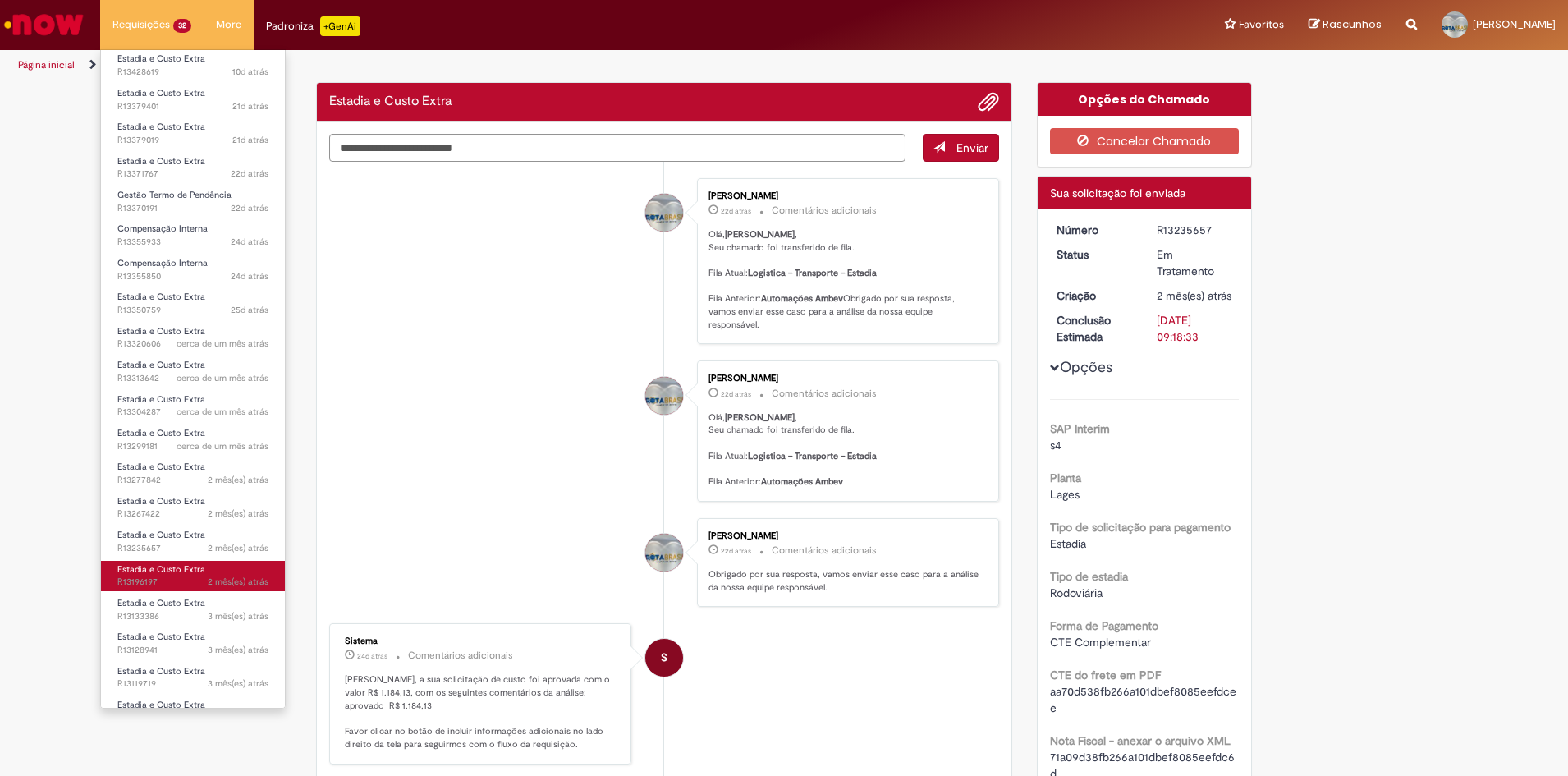
click at [131, 563] on span "Estadia e Custo Extra" at bounding box center [161, 569] width 88 height 12
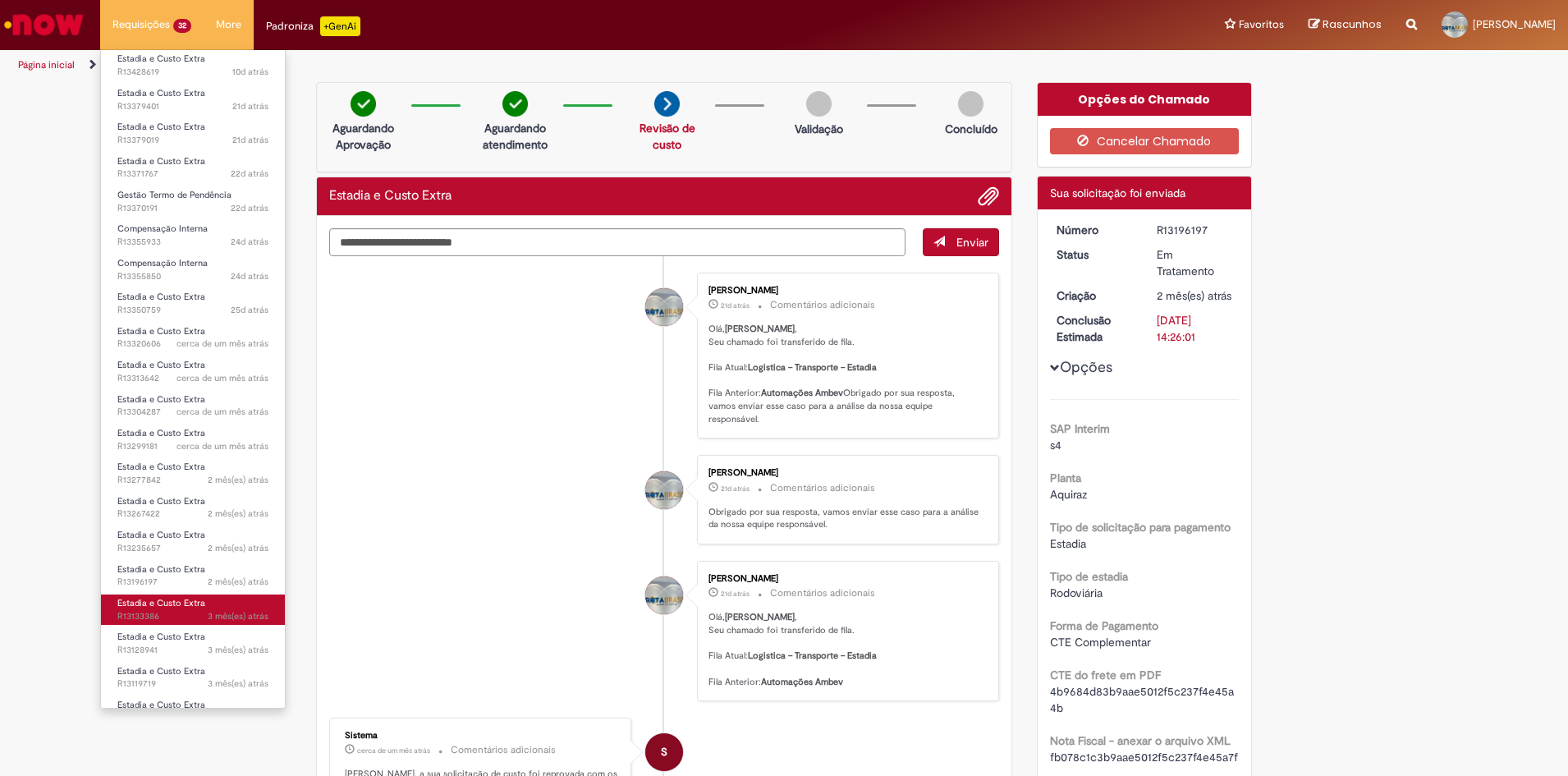
click at [140, 597] on span "Estadia e Custo Extra" at bounding box center [161, 603] width 88 height 12
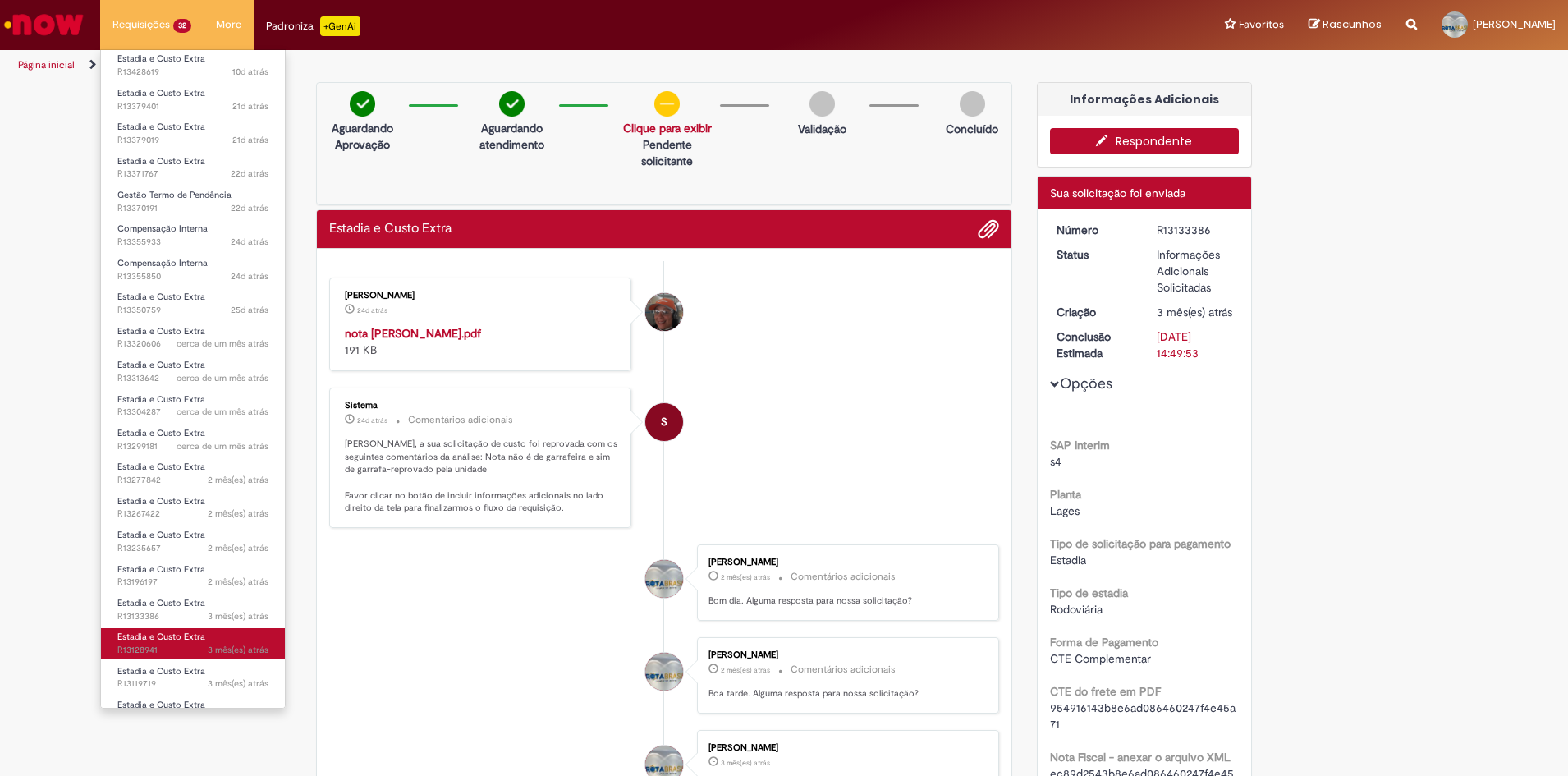
click at [133, 630] on span "Estadia e Custo Extra" at bounding box center [161, 637] width 88 height 12
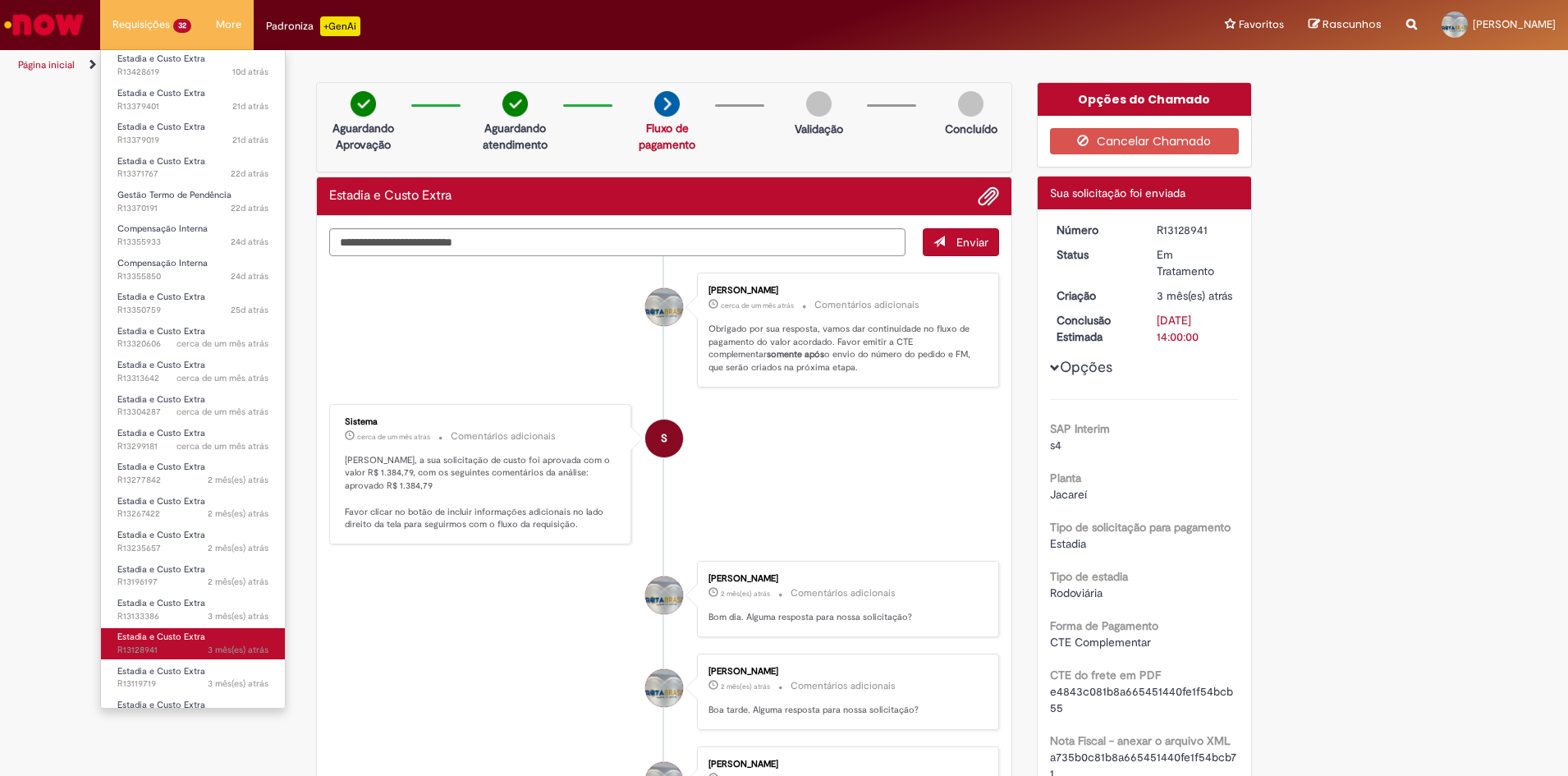
click at [151, 644] on span "3 mês(es) atrás 3 meses atrás R13128941" at bounding box center [193, 650] width 151 height 13
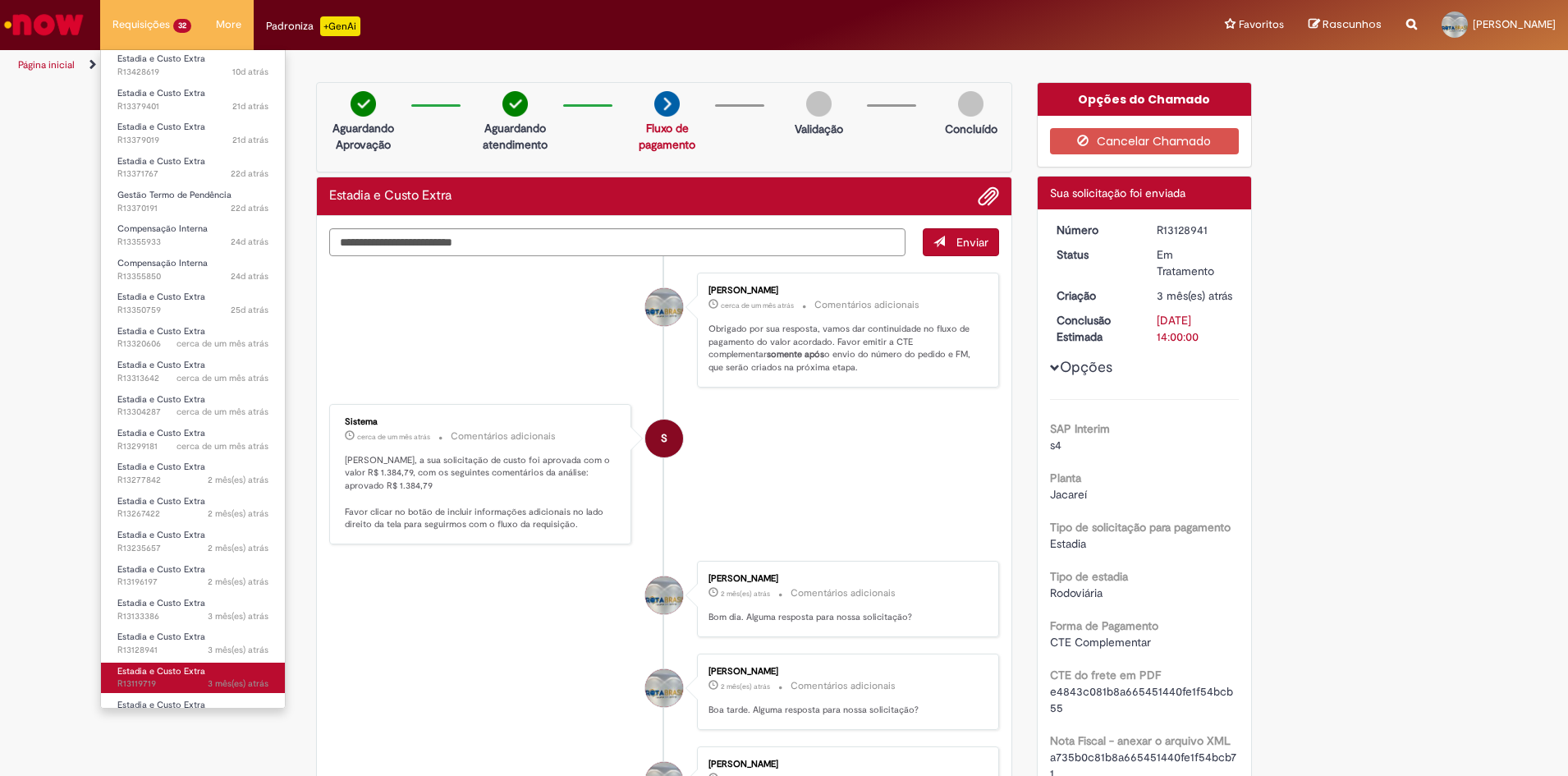
click at [152, 665] on span "Estadia e Custo Extra" at bounding box center [161, 671] width 88 height 12
